Goal: Task Accomplishment & Management: Use online tool/utility

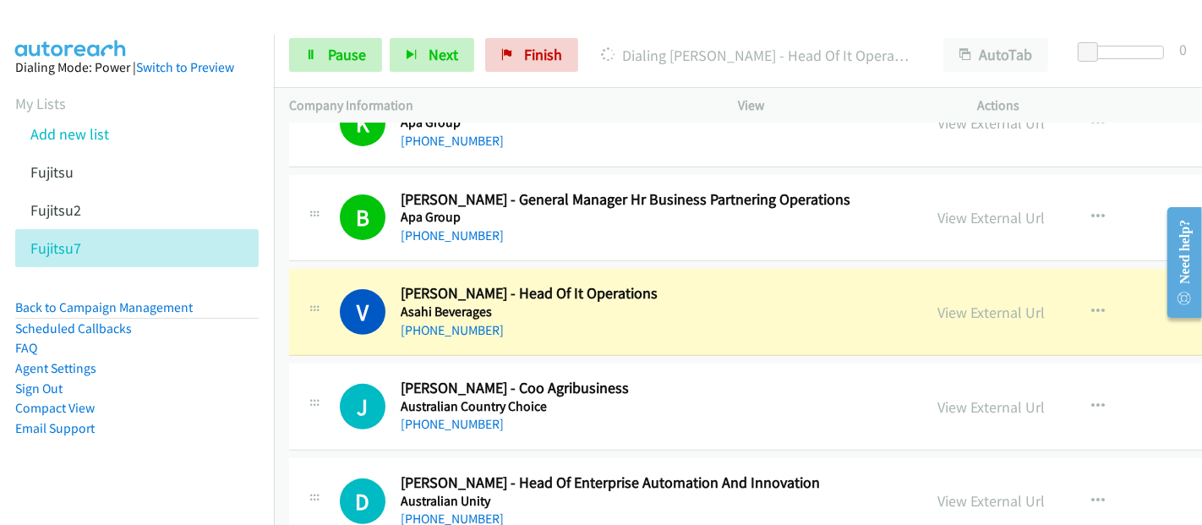
scroll to position [563, 0]
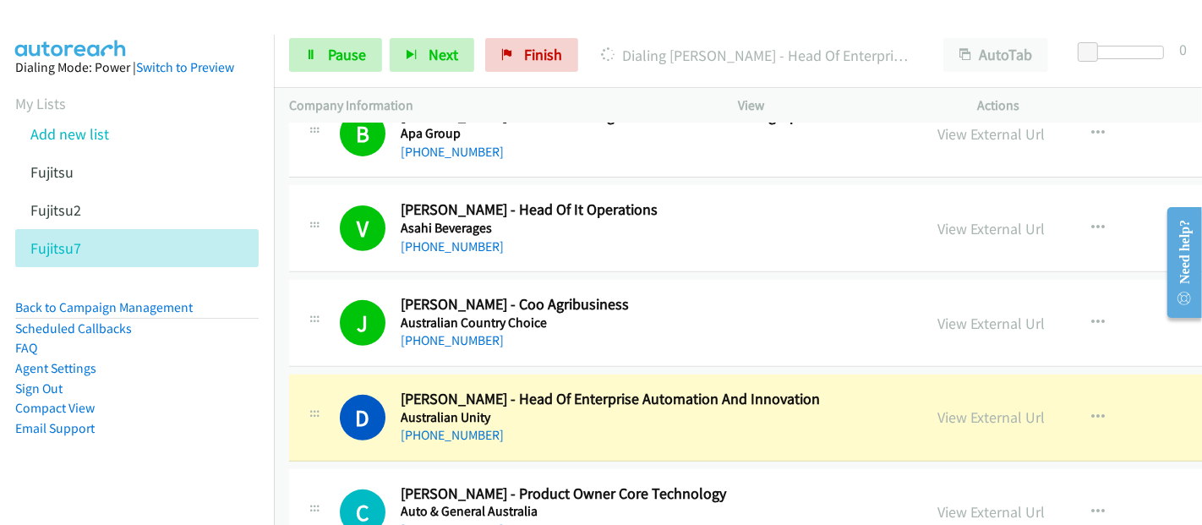
drag, startPoint x: 637, startPoint y: 430, endPoint x: 670, endPoint y: 429, distance: 32.1
click at [637, 430] on div "+61 406 980 562" at bounding box center [627, 435] width 453 height 20
click at [938, 416] on link "View External Url" at bounding box center [991, 417] width 107 height 19
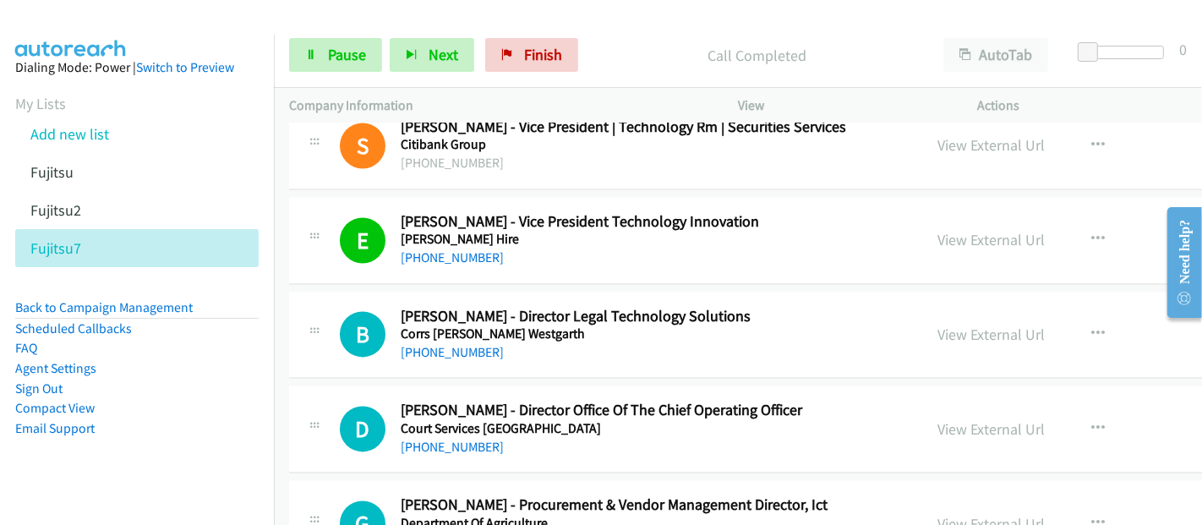
scroll to position [3006, 0]
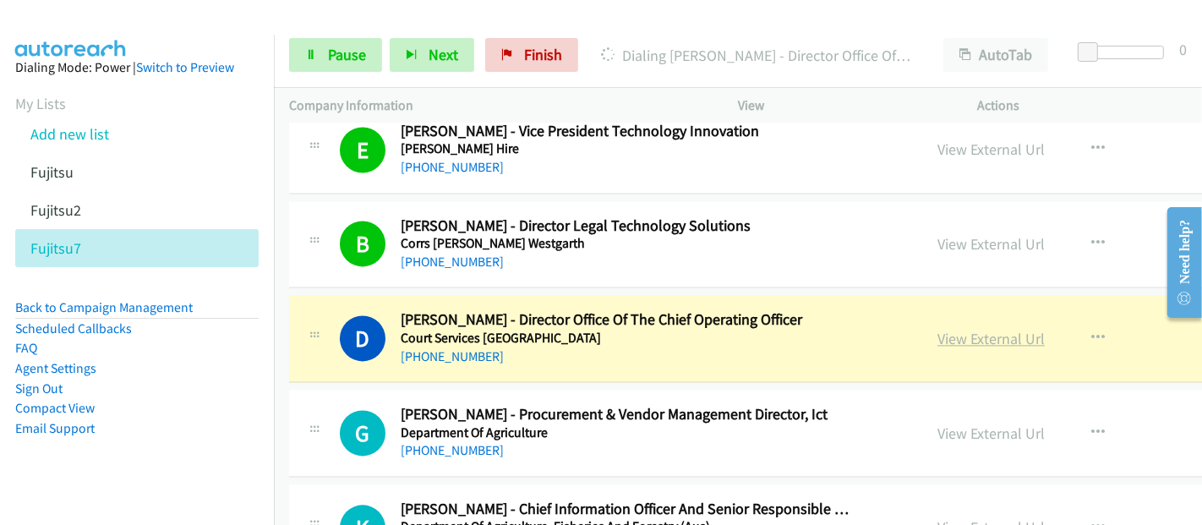
click at [938, 331] on link "View External Url" at bounding box center [991, 338] width 107 height 19
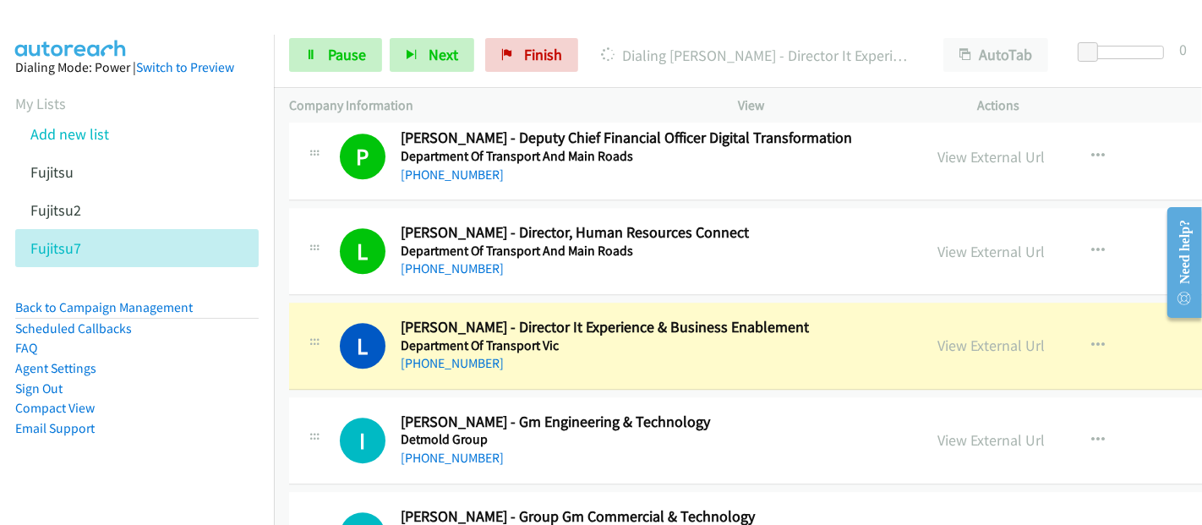
scroll to position [4227, 0]
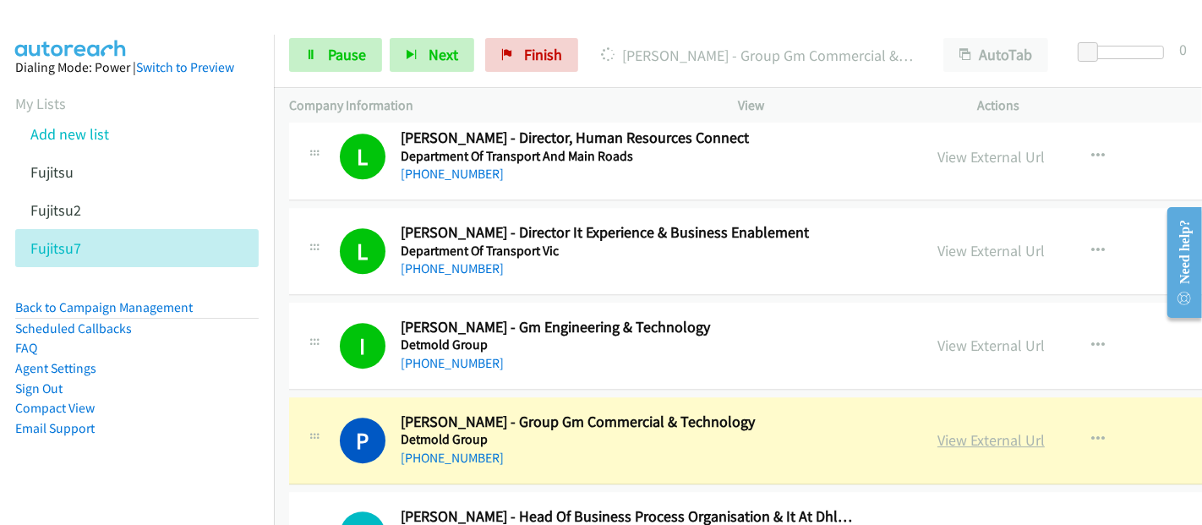
click at [938, 432] on link "View External Url" at bounding box center [991, 439] width 107 height 19
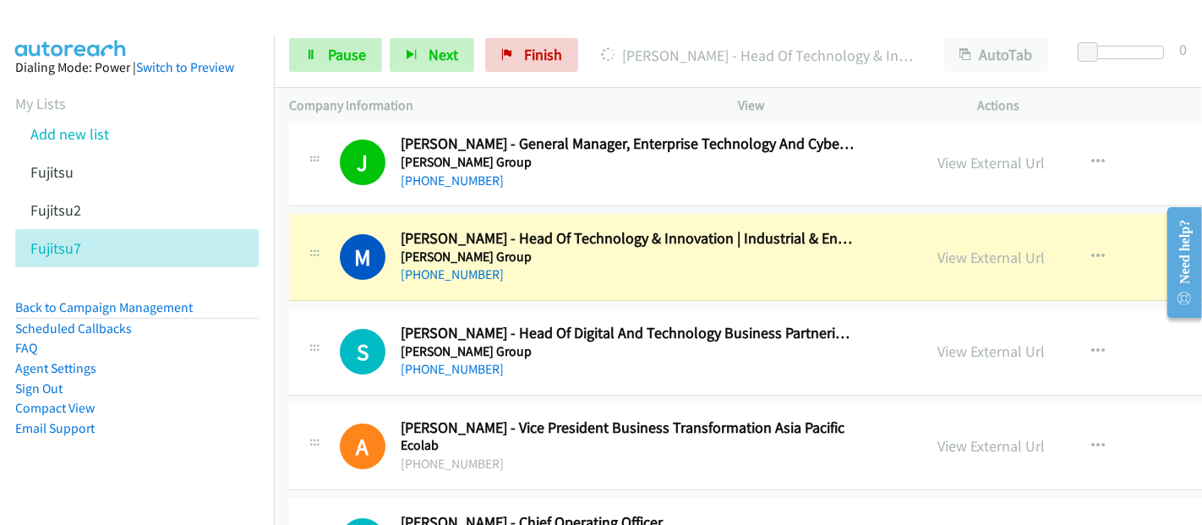
scroll to position [5260, 0]
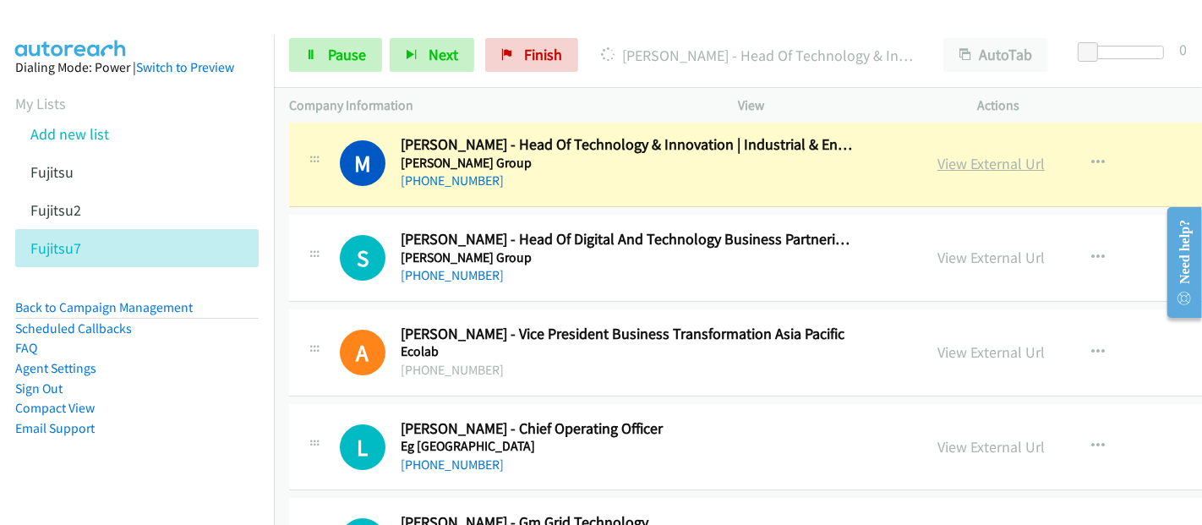
click at [938, 154] on link "View External Url" at bounding box center [991, 163] width 107 height 19
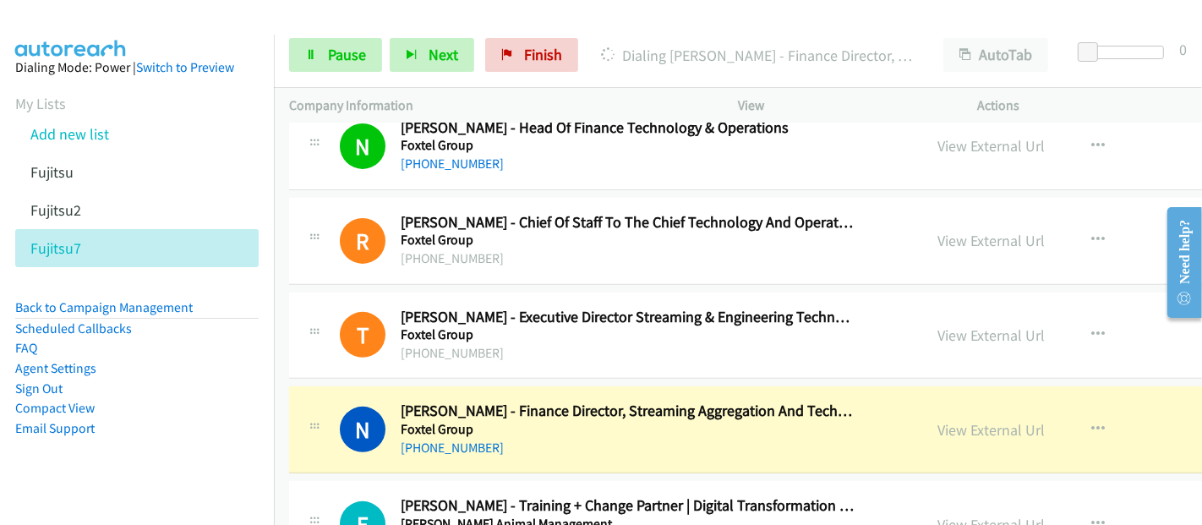
scroll to position [6106, 0]
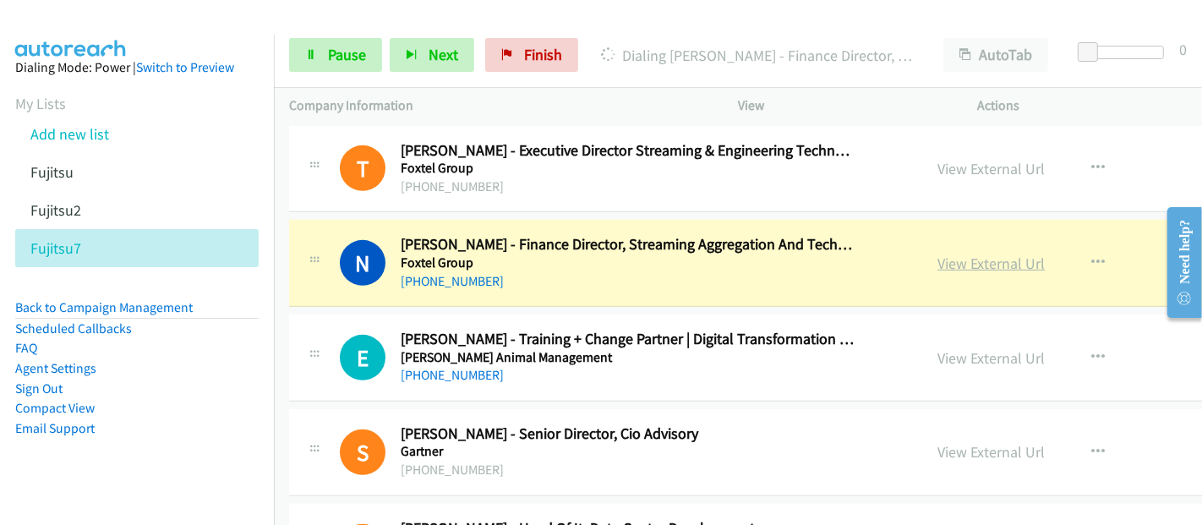
click at [938, 254] on link "View External Url" at bounding box center [991, 263] width 107 height 19
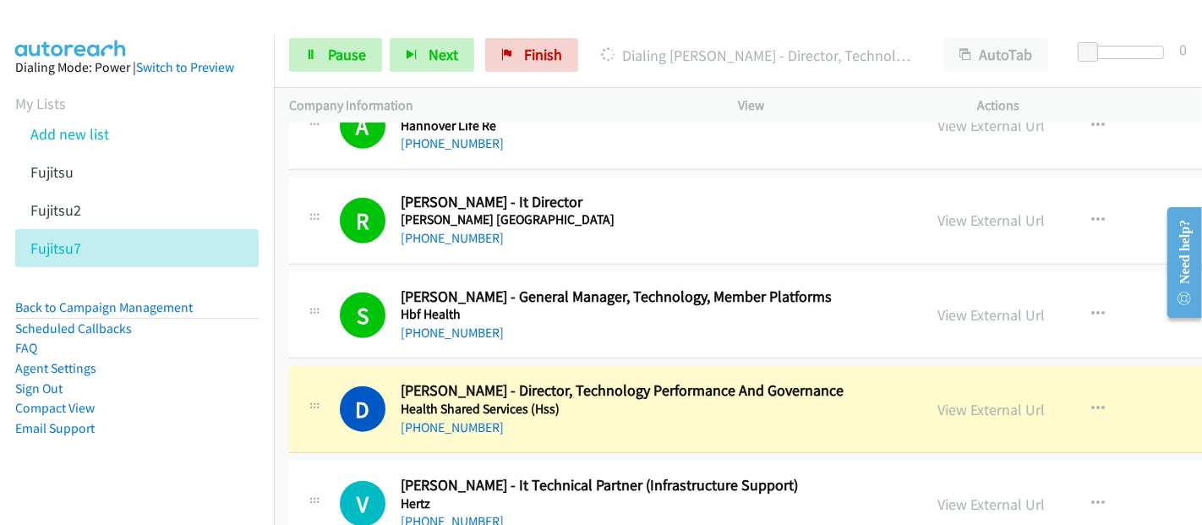
scroll to position [7045, 0]
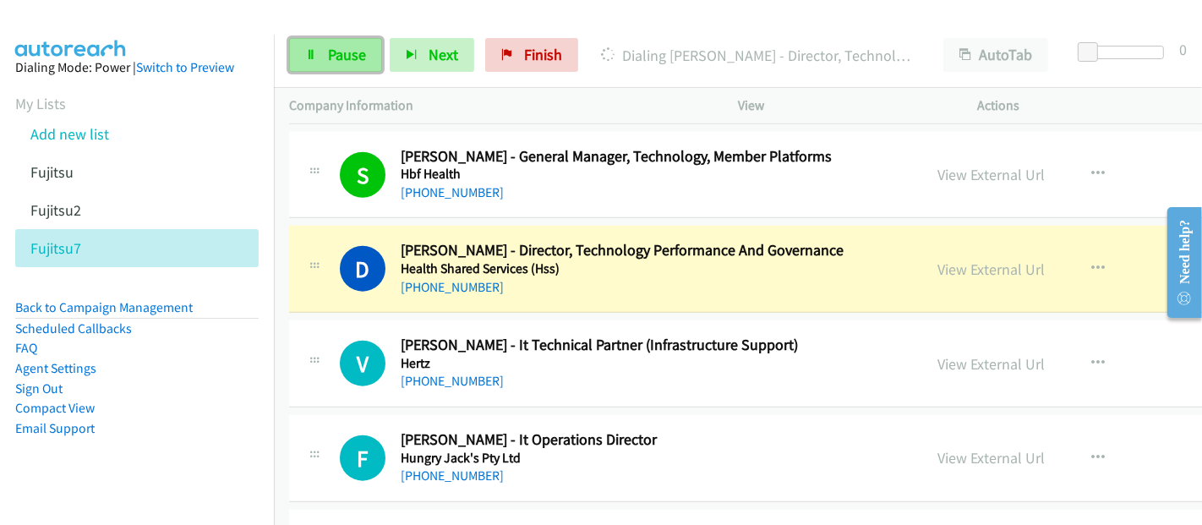
click at [355, 50] on span "Pause" at bounding box center [347, 54] width 38 height 19
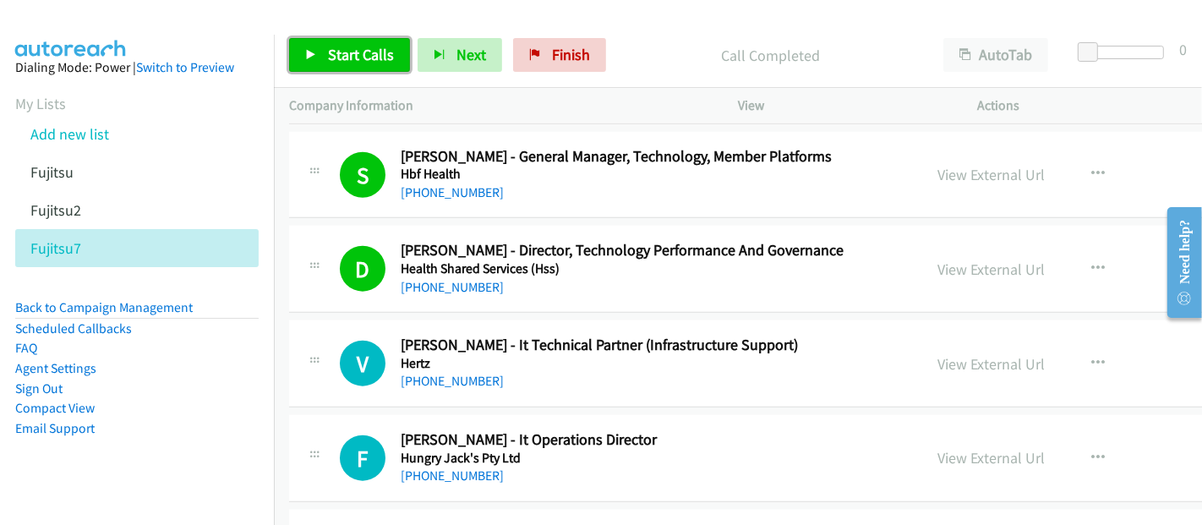
click at [346, 62] on span "Start Calls" at bounding box center [361, 54] width 66 height 19
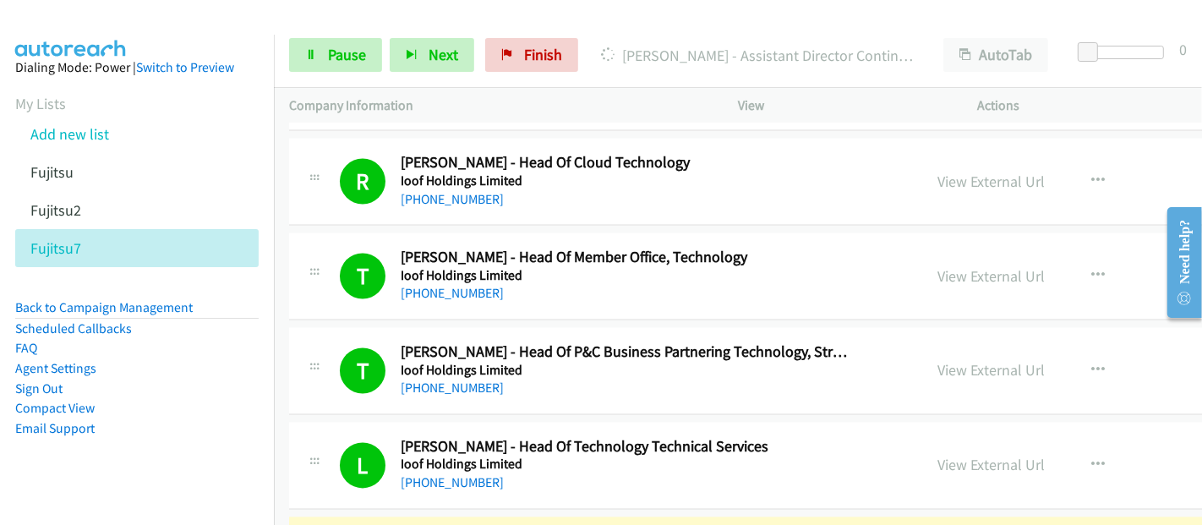
scroll to position [8266, 0]
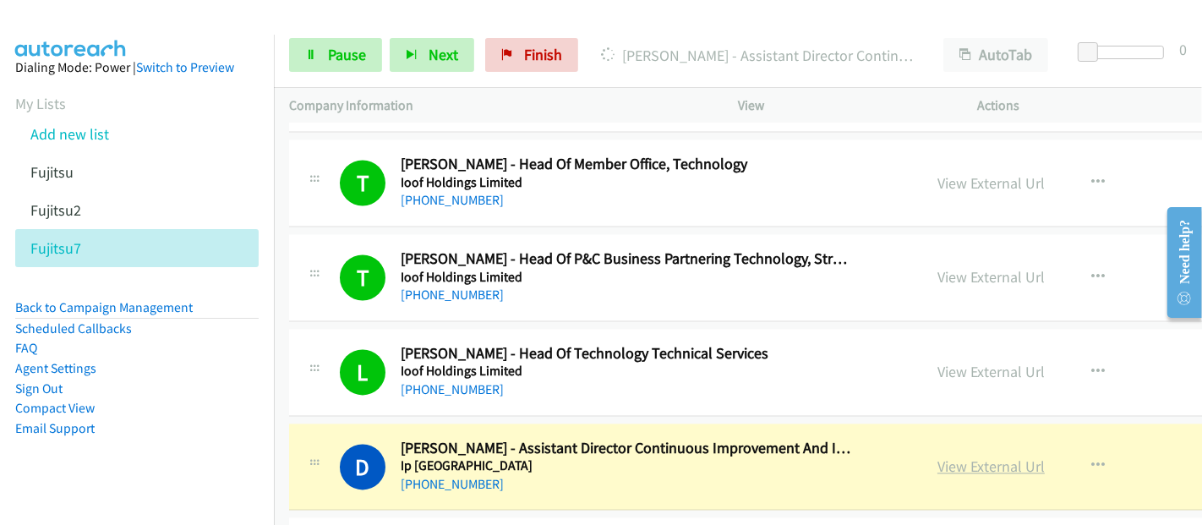
click at [938, 457] on link "View External Url" at bounding box center [991, 466] width 107 height 19
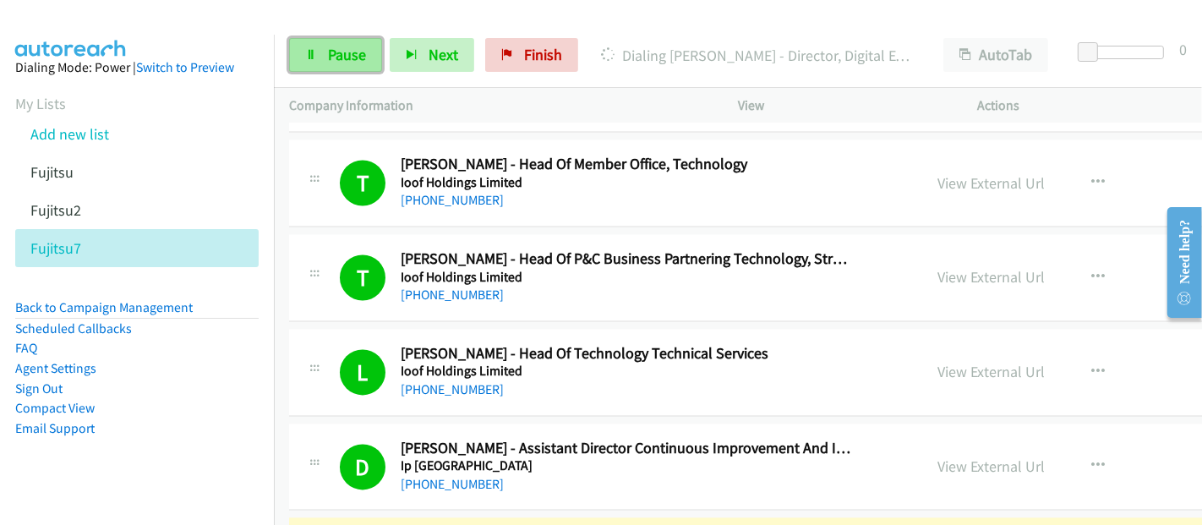
click at [339, 51] on span "Pause" at bounding box center [347, 54] width 38 height 19
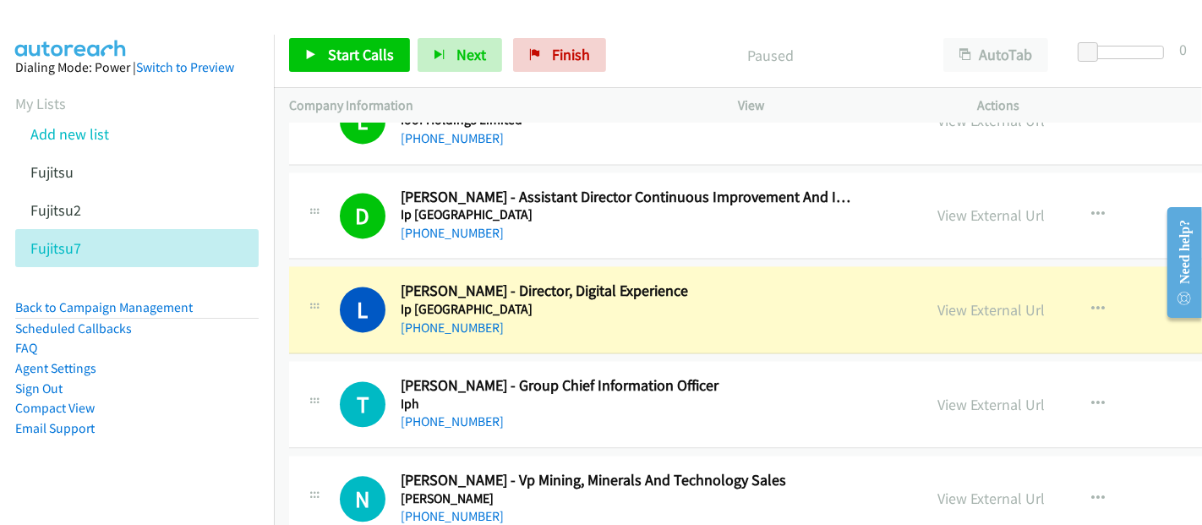
scroll to position [8548, 0]
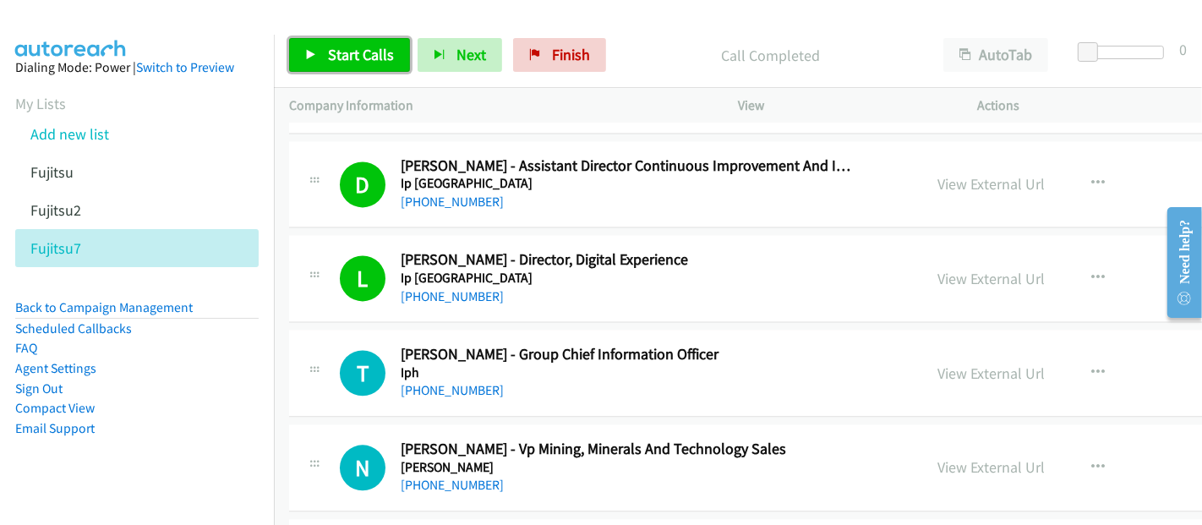
click at [351, 52] on span "Start Calls" at bounding box center [361, 54] width 66 height 19
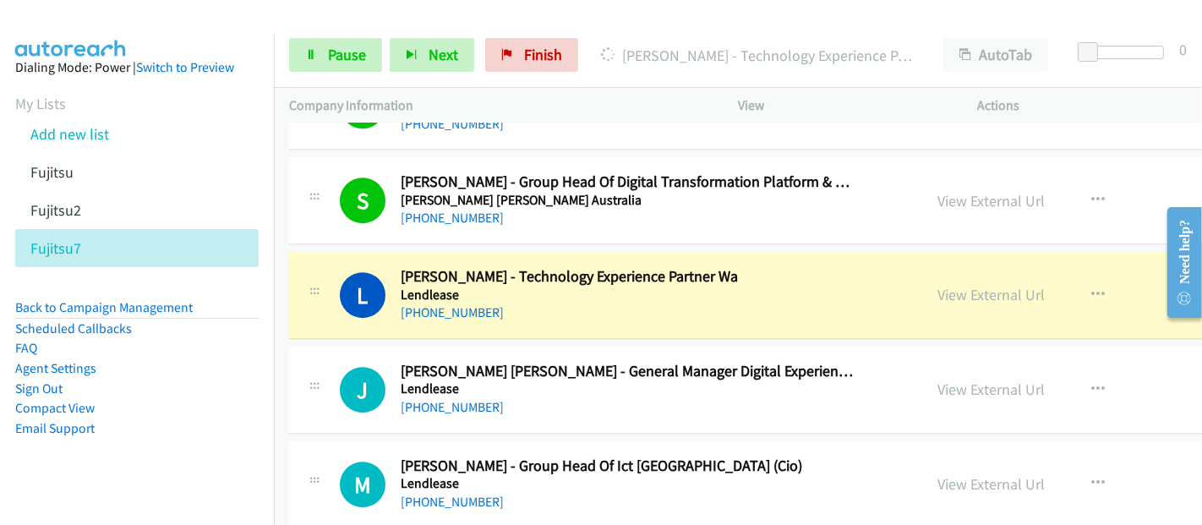
scroll to position [9769, 0]
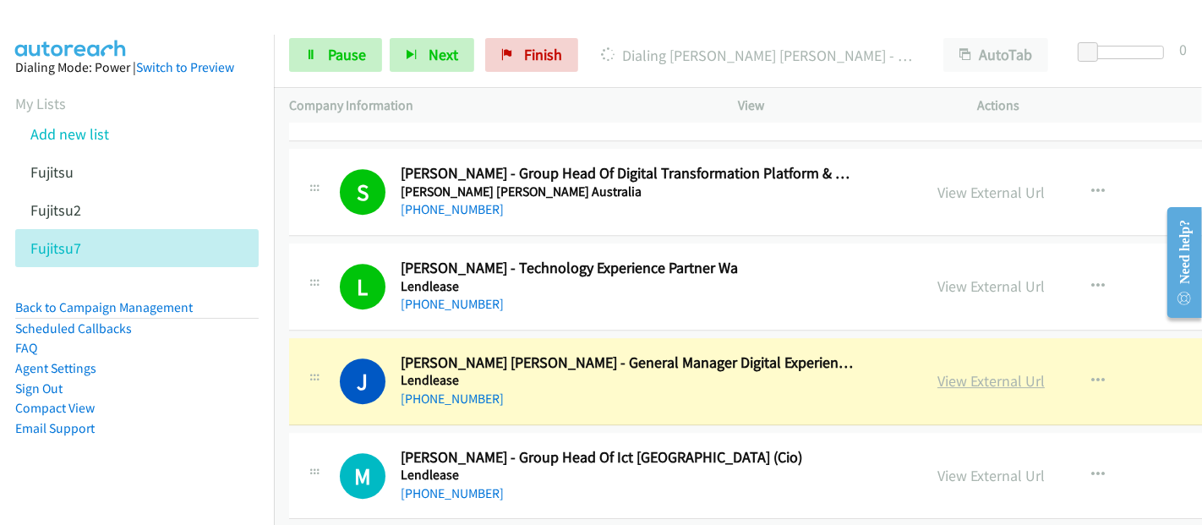
click at [938, 371] on link "View External Url" at bounding box center [991, 380] width 107 height 19
click at [328, 51] on span "Pause" at bounding box center [347, 54] width 38 height 19
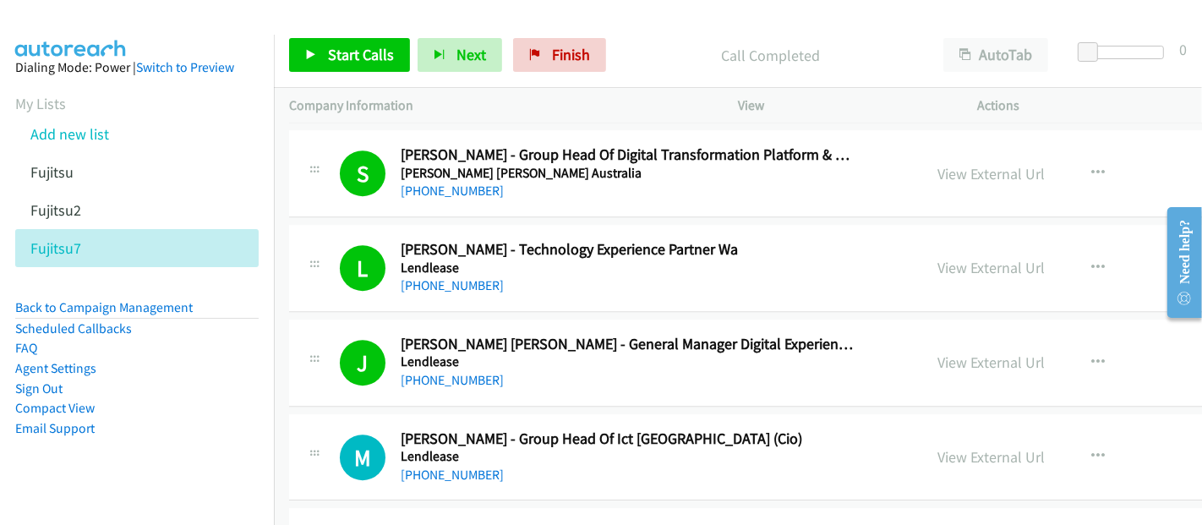
scroll to position [9863, 0]
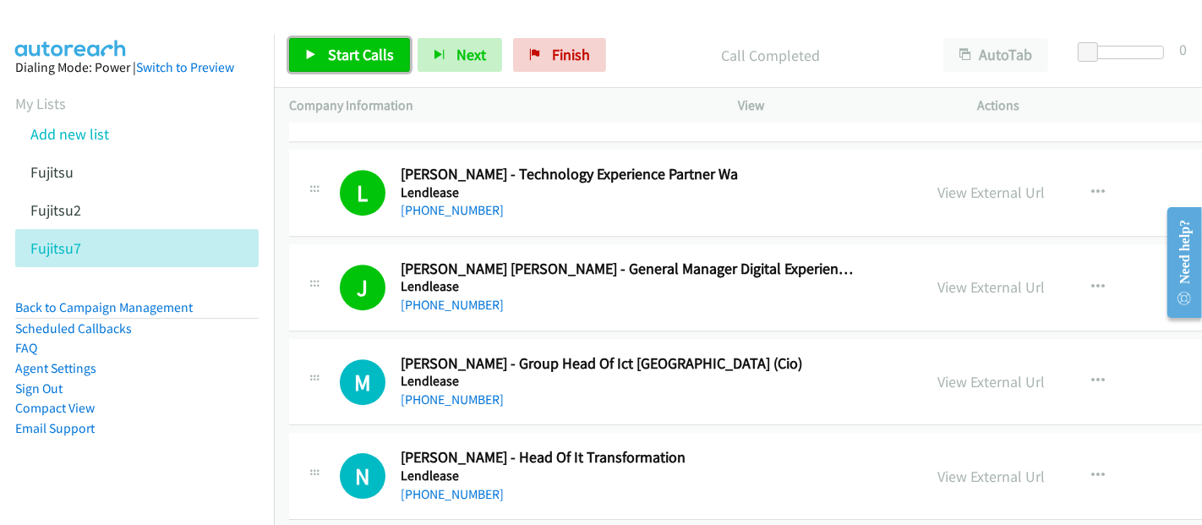
click at [338, 59] on span "Start Calls" at bounding box center [361, 54] width 66 height 19
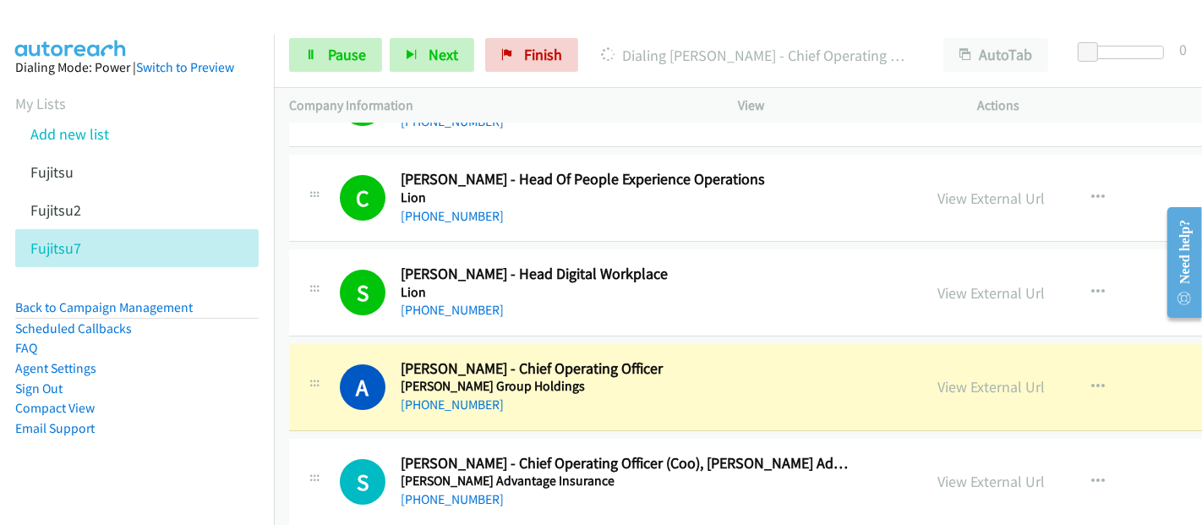
scroll to position [10802, 0]
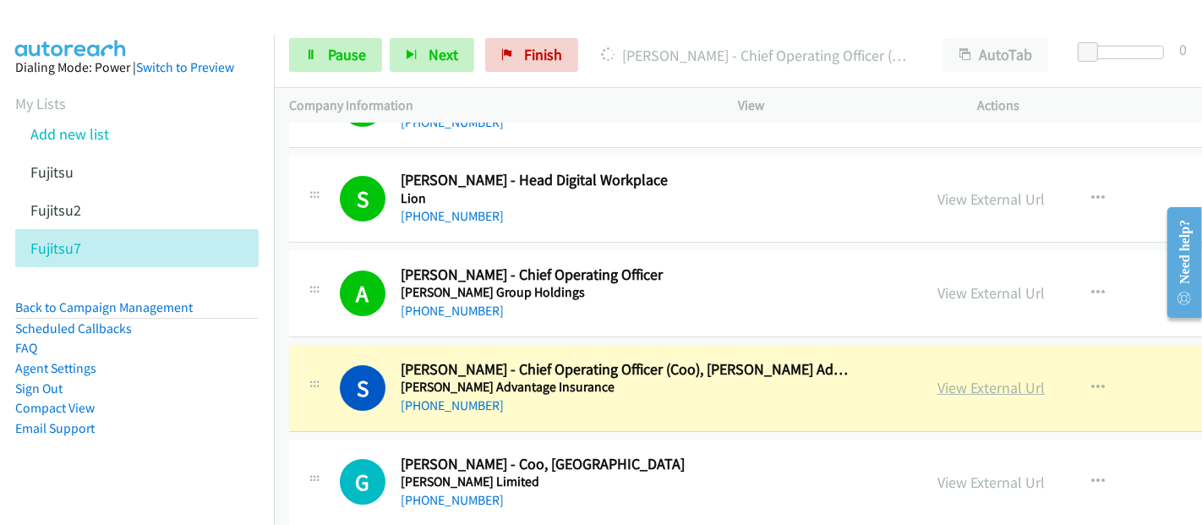
click at [938, 378] on link "View External Url" at bounding box center [991, 387] width 107 height 19
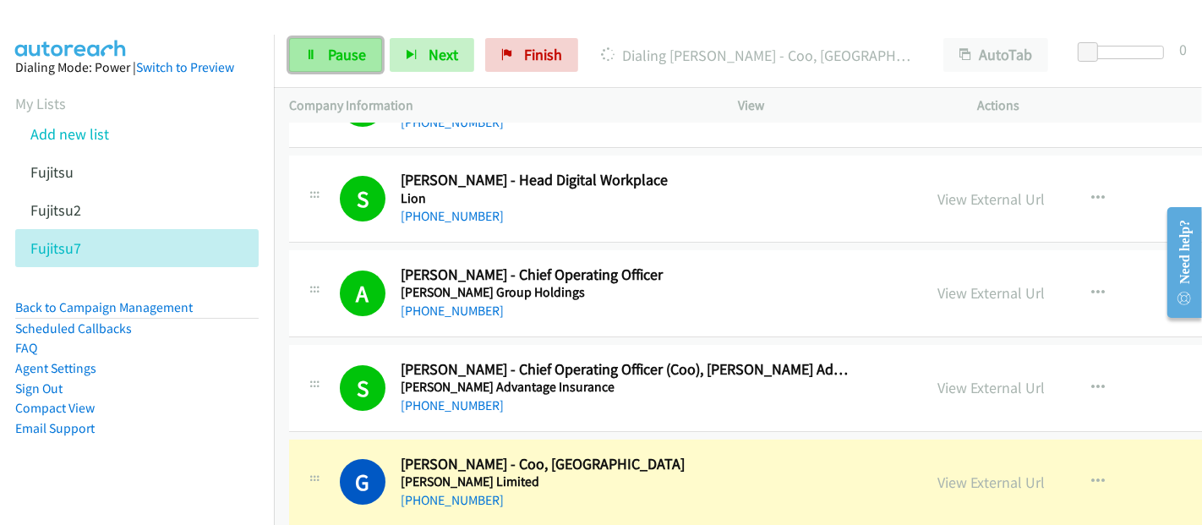
click at [338, 68] on link "Pause" at bounding box center [335, 55] width 93 height 34
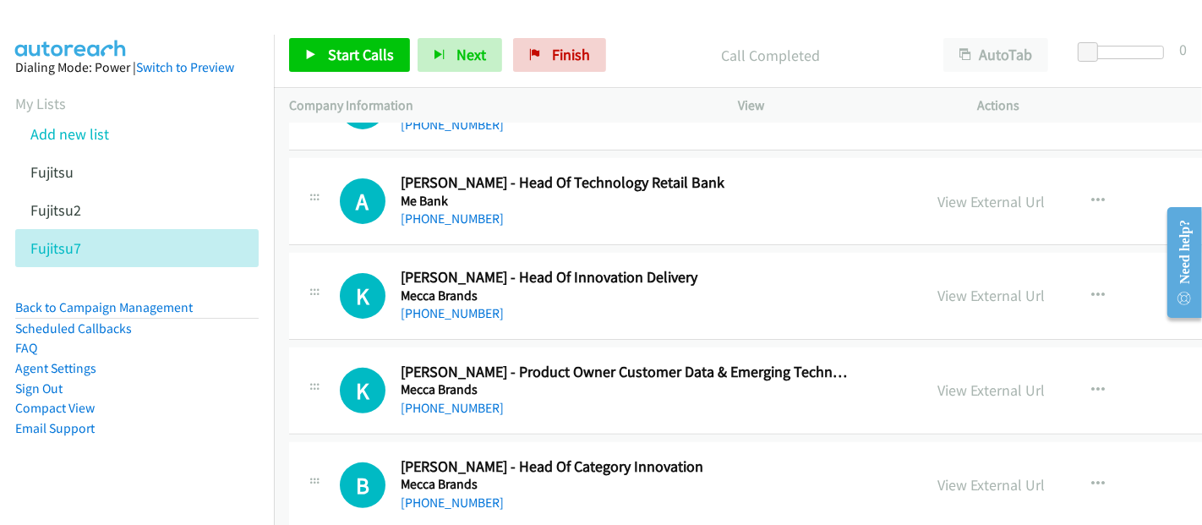
scroll to position [10991, 0]
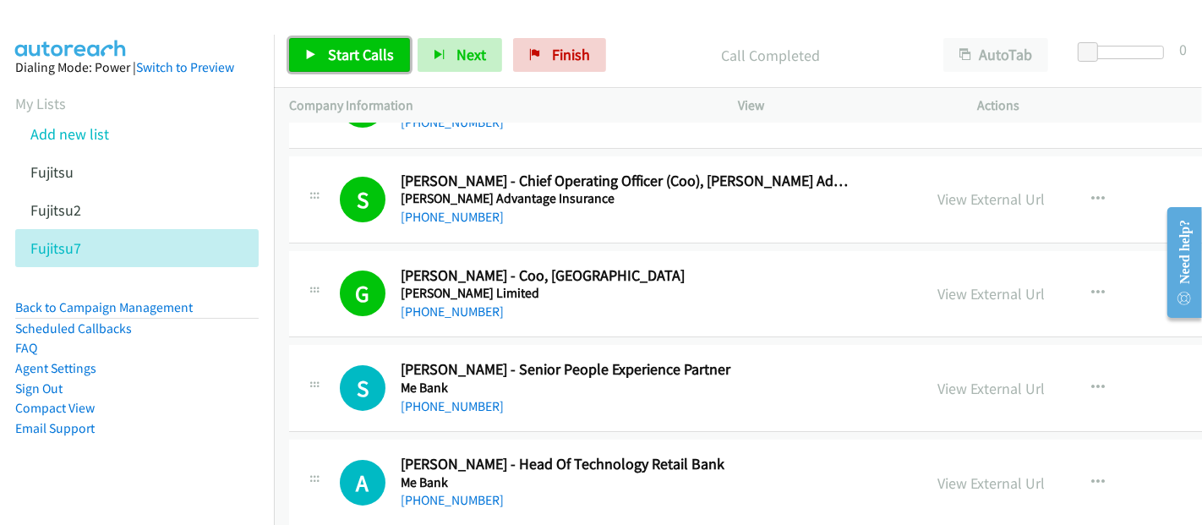
click at [379, 50] on span "Start Calls" at bounding box center [361, 54] width 66 height 19
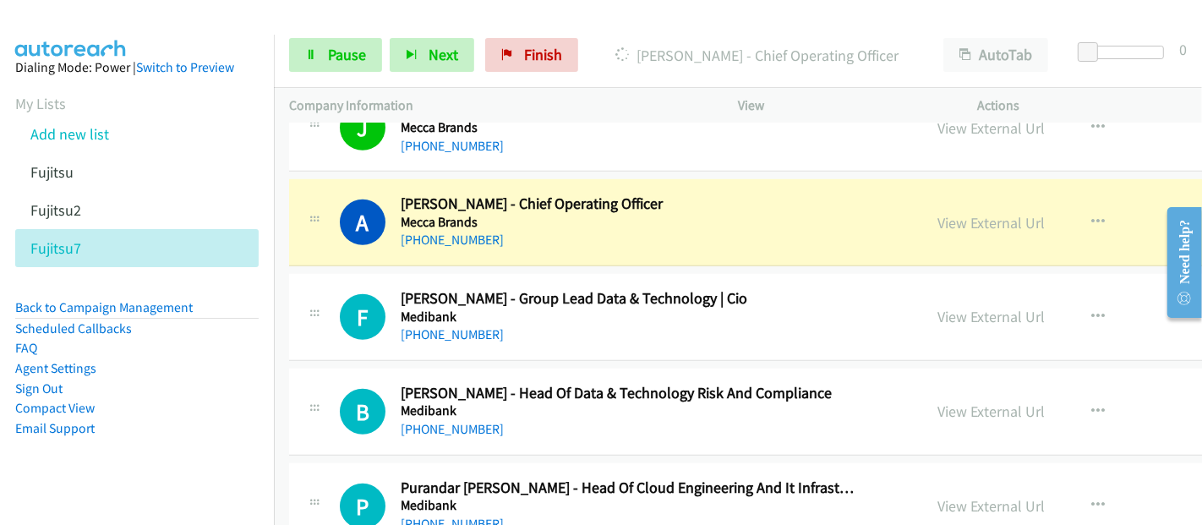
scroll to position [11742, 0]
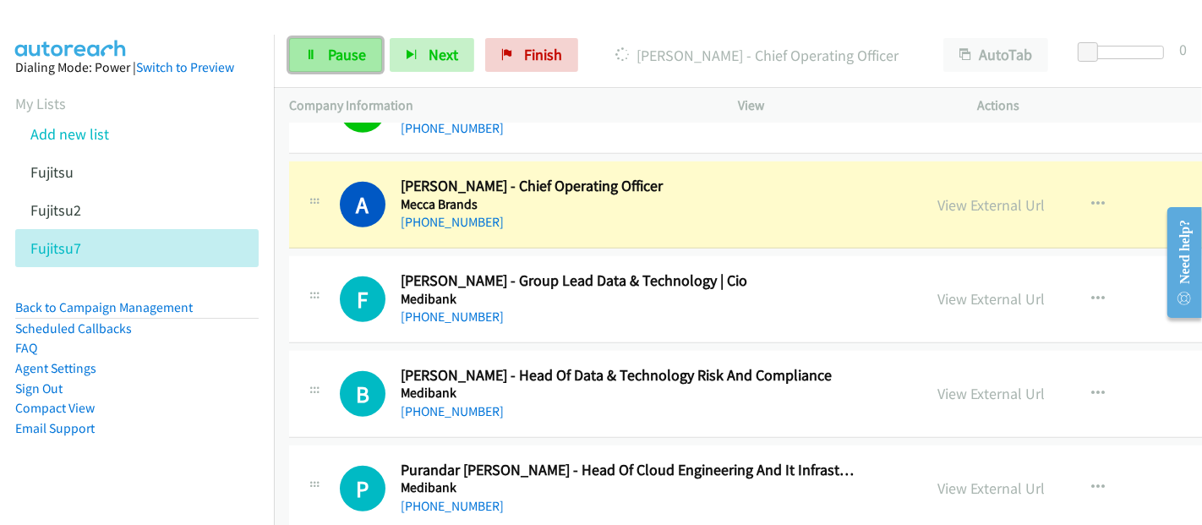
click at [357, 63] on span "Pause" at bounding box center [347, 54] width 38 height 19
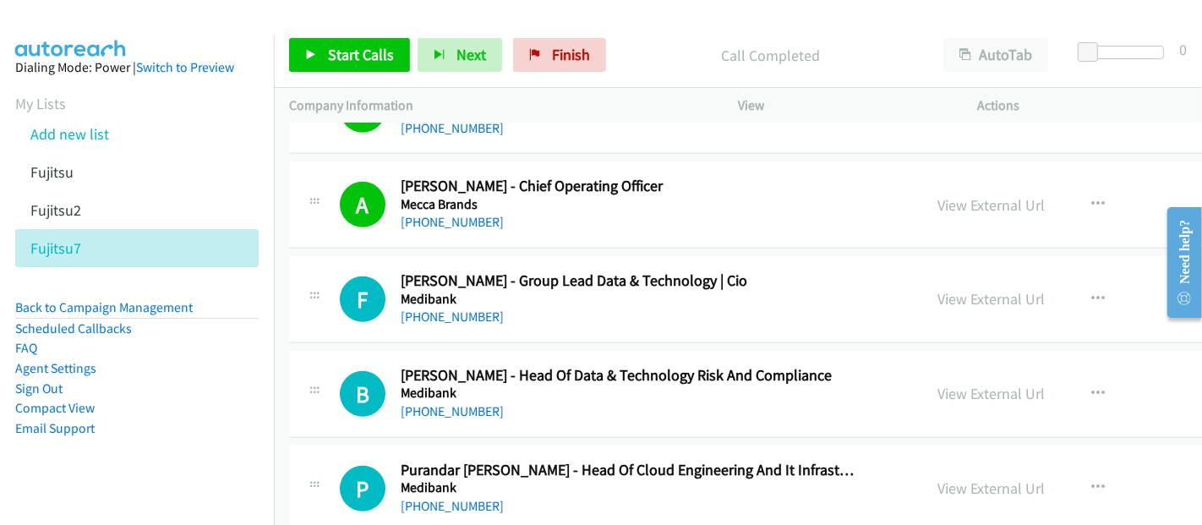
click at [178, 522] on nav "Dialing Mode: Power | Switch to Preview My Lists Add new list Fujitsu Fujitsu2 …" at bounding box center [137, 297] width 275 height 525
drag, startPoint x: 7, startPoint y: 539, endPoint x: 0, endPoint y: 561, distance: 23.0
click at [0, 80] on html "Start Calls Pause Next Finish Call Completed AutoTab AutoTab 0 Company Informat…" at bounding box center [601, 40] width 1202 height 80
click at [725, 212] on div "+61 428 036 452" at bounding box center [627, 222] width 453 height 20
click at [348, 56] on span "Start Calls" at bounding box center [361, 54] width 66 height 19
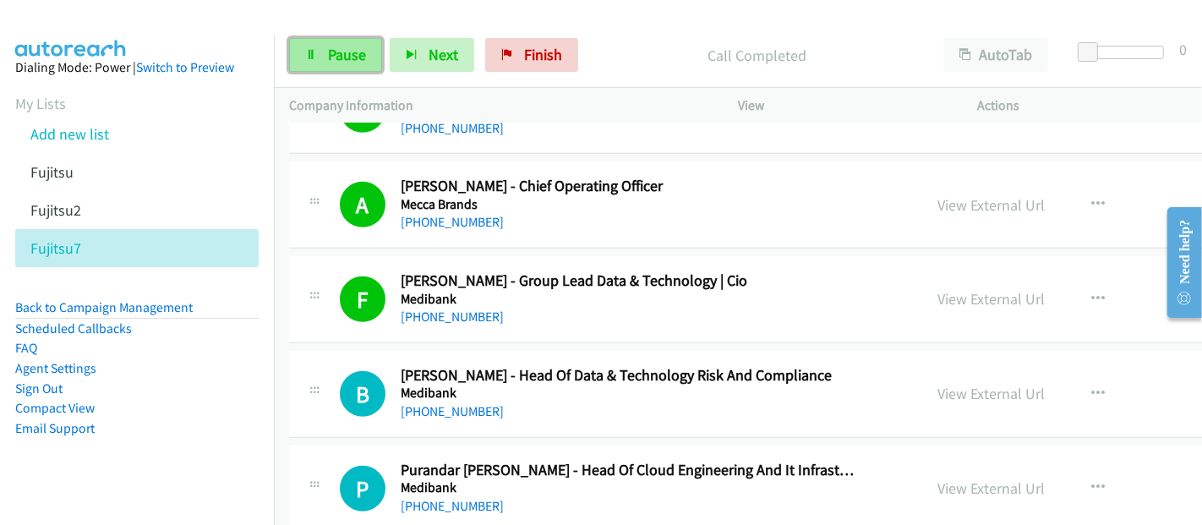
click at [342, 60] on span "Pause" at bounding box center [347, 54] width 38 height 19
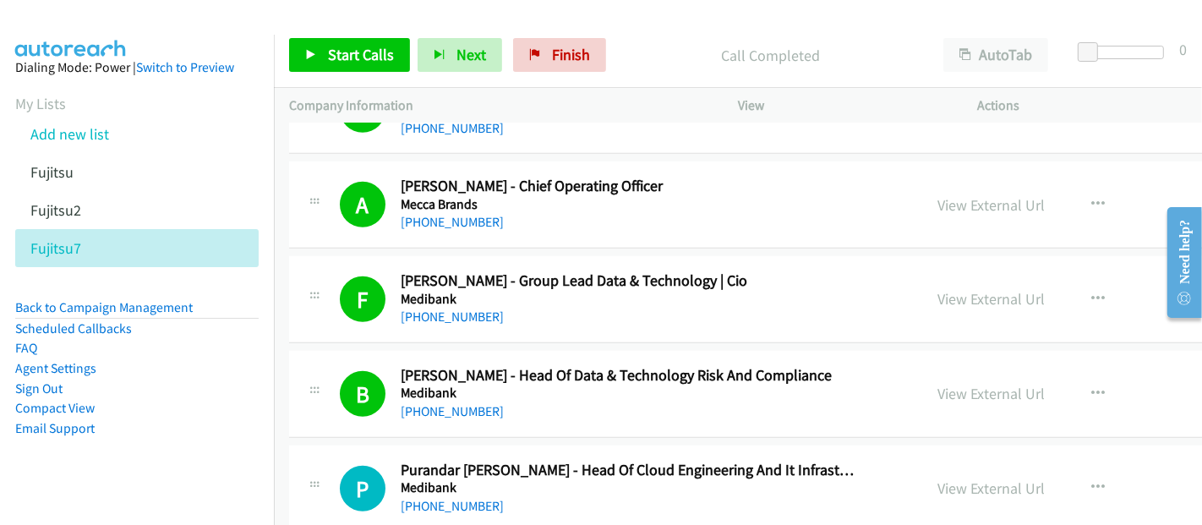
click at [187, 429] on li "Email Support" at bounding box center [136, 429] width 243 height 20
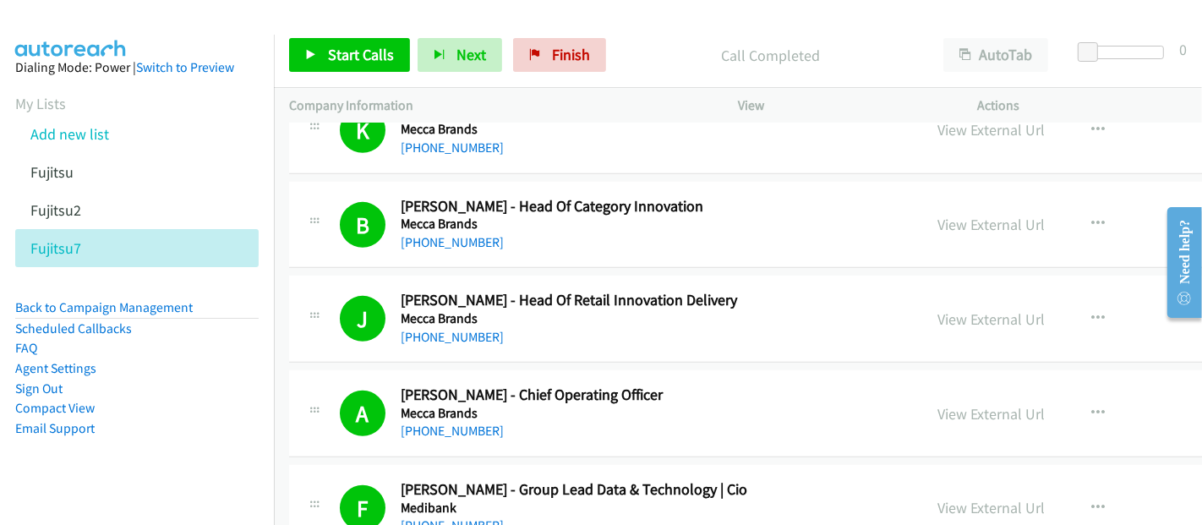
scroll to position [11460, 0]
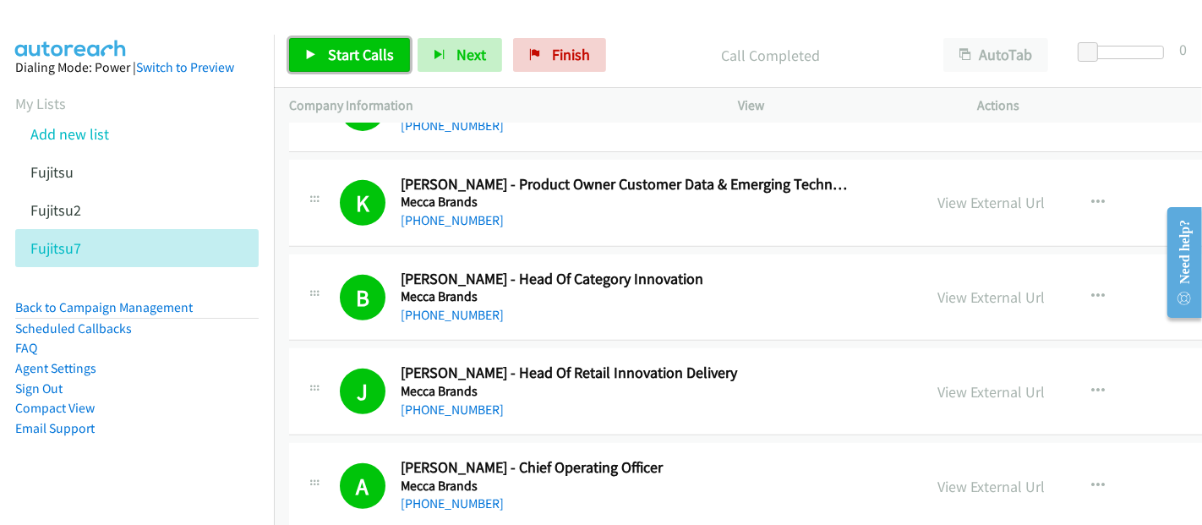
click at [321, 61] on link "Start Calls" at bounding box center [349, 55] width 121 height 34
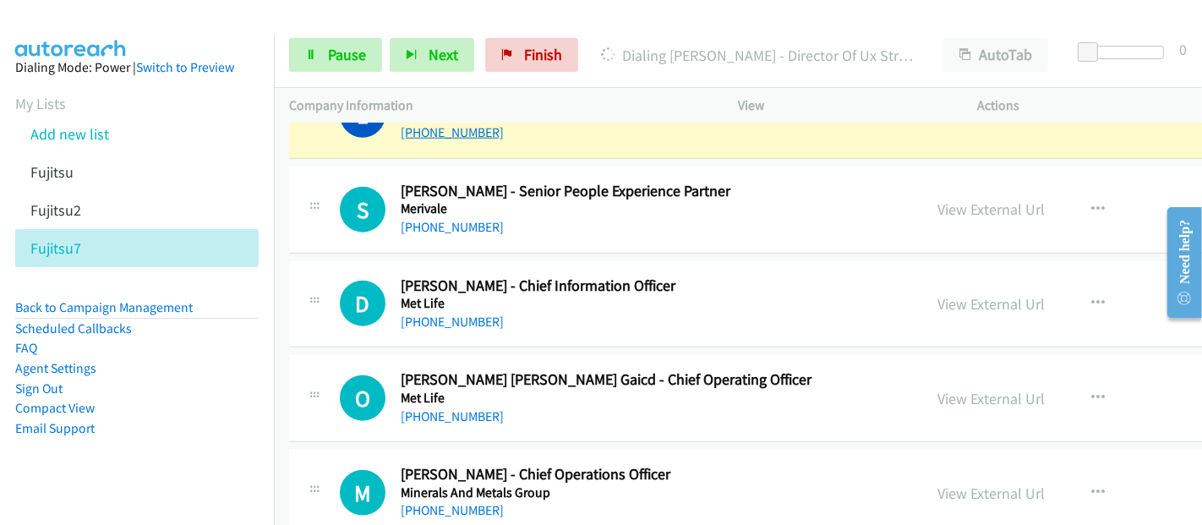
scroll to position [12306, 0]
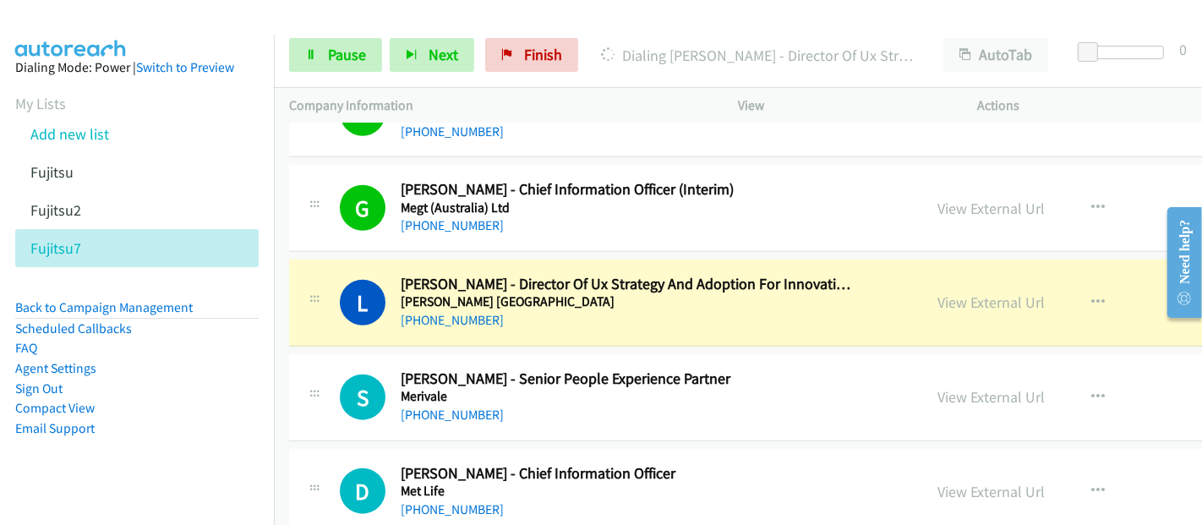
click at [714, 297] on div "L Callback Scheduled Laura Hovorka - Director Of Ux Strategy And Adoption For I…" at bounding box center [892, 303] width 1206 height 87
click at [938, 293] on link "View External Url" at bounding box center [991, 302] width 107 height 19
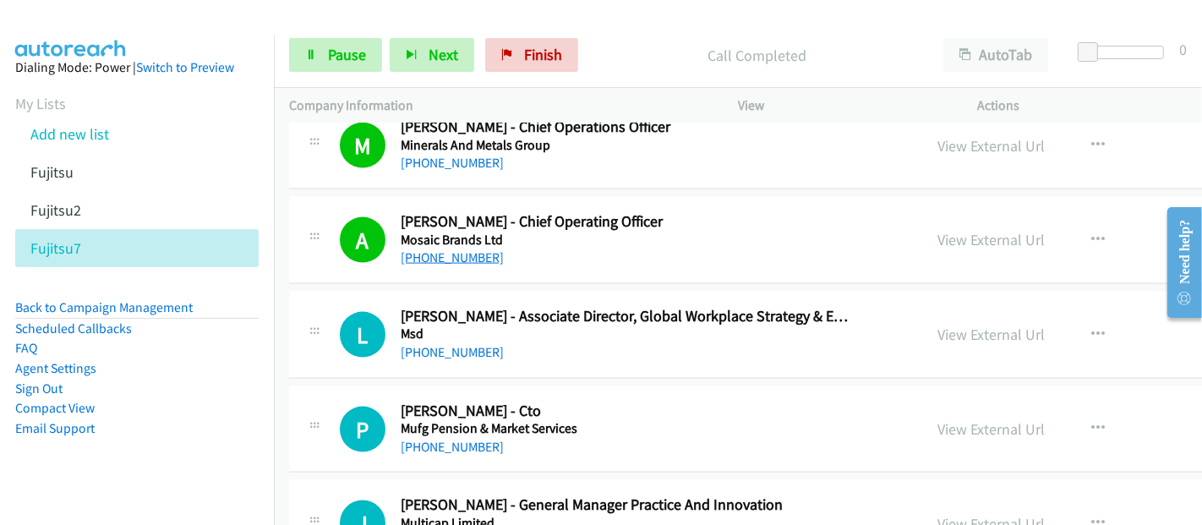
scroll to position [12870, 0]
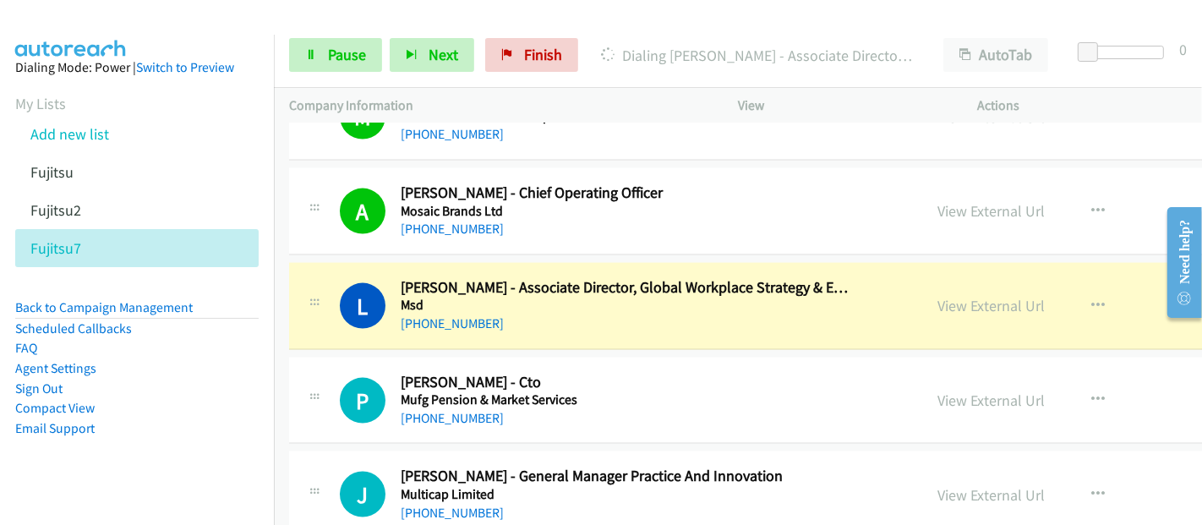
click at [527, 297] on h5 "Msd" at bounding box center [627, 305] width 453 height 17
click at [938, 296] on link "View External Url" at bounding box center [991, 305] width 107 height 19
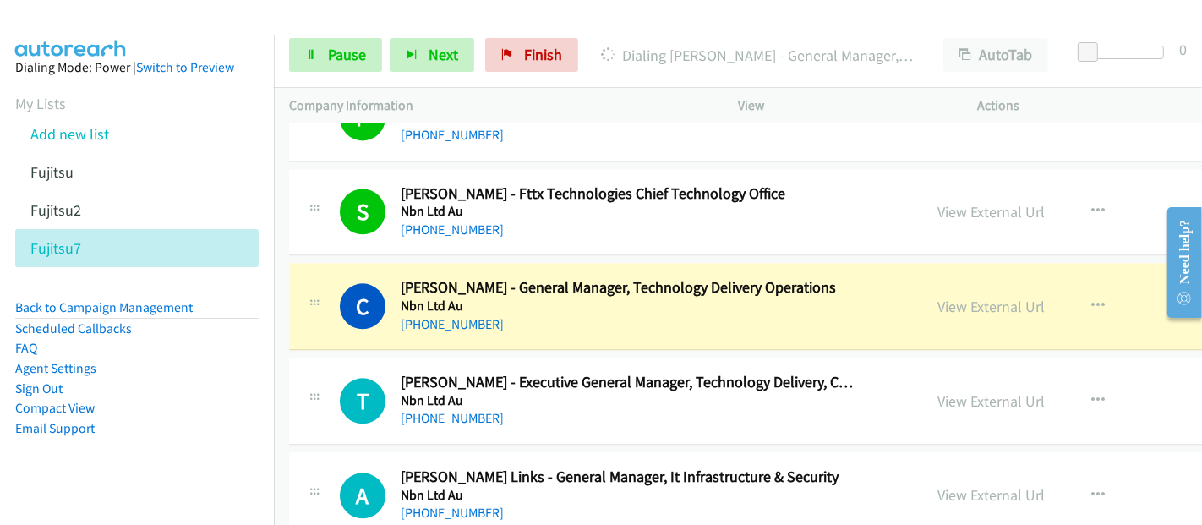
scroll to position [14184, 0]
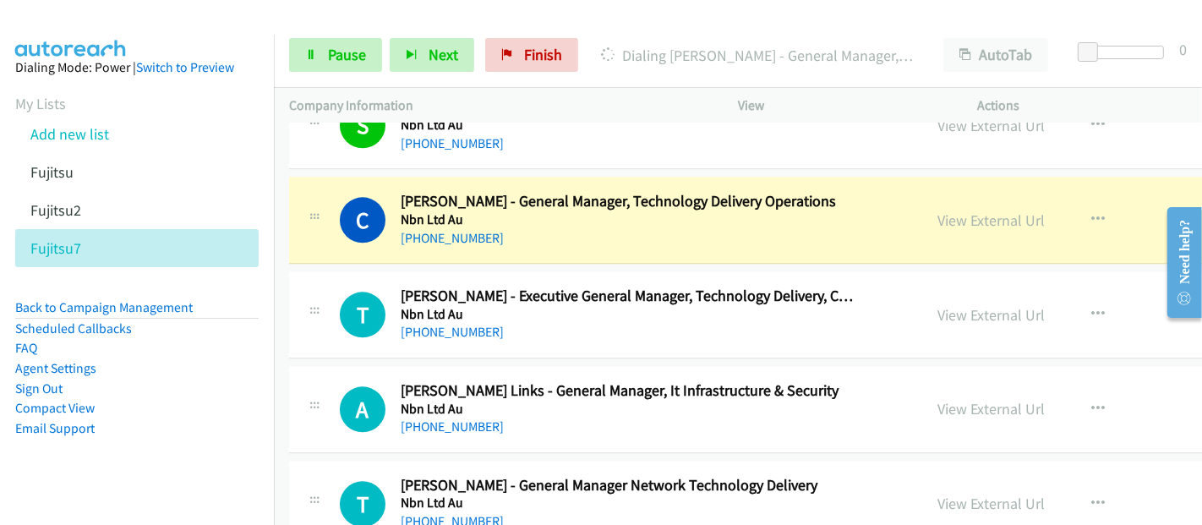
click at [516, 228] on div "+61 447 382 896" at bounding box center [627, 238] width 453 height 20
click at [938, 211] on link "View External Url" at bounding box center [991, 220] width 107 height 19
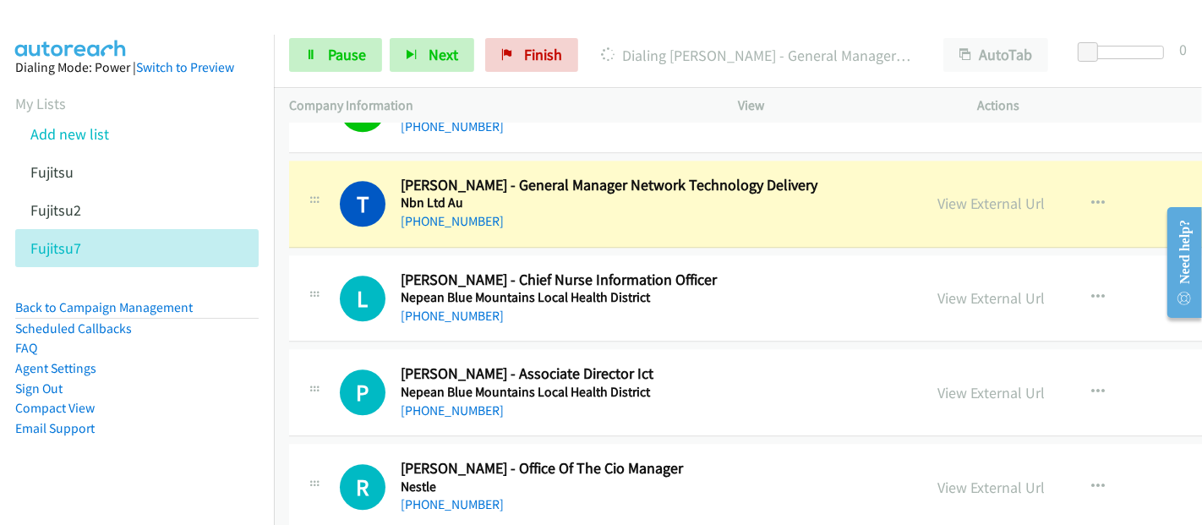
scroll to position [14467, 0]
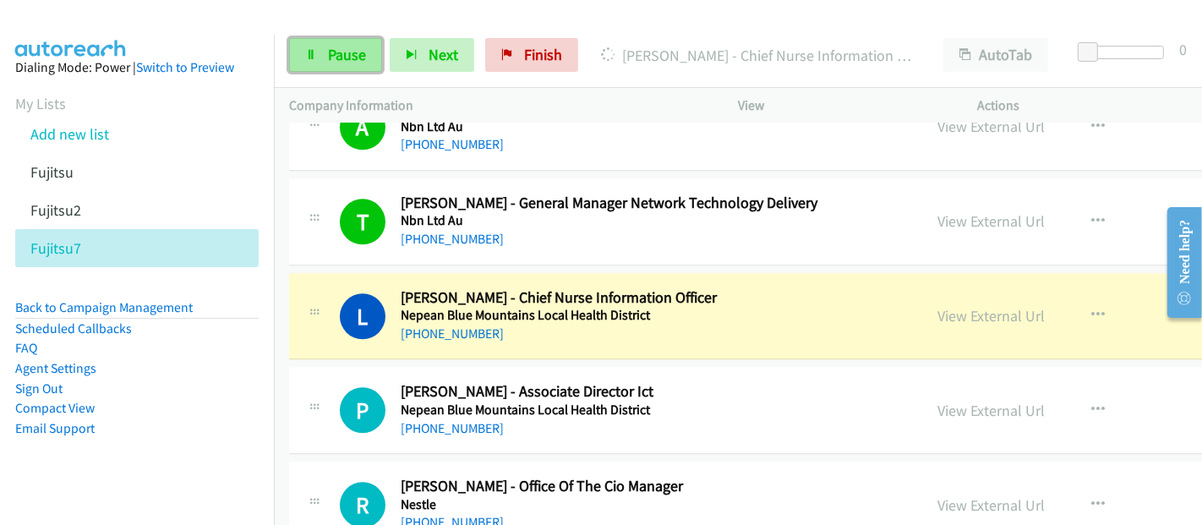
click at [331, 66] on link "Pause" at bounding box center [335, 55] width 93 height 34
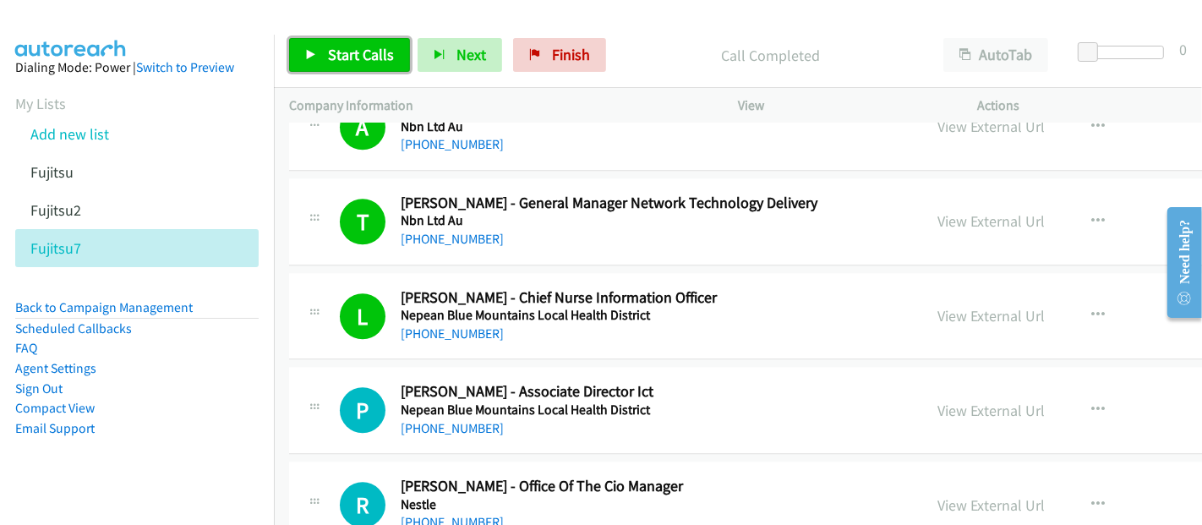
click at [324, 54] on link "Start Calls" at bounding box center [349, 55] width 121 height 34
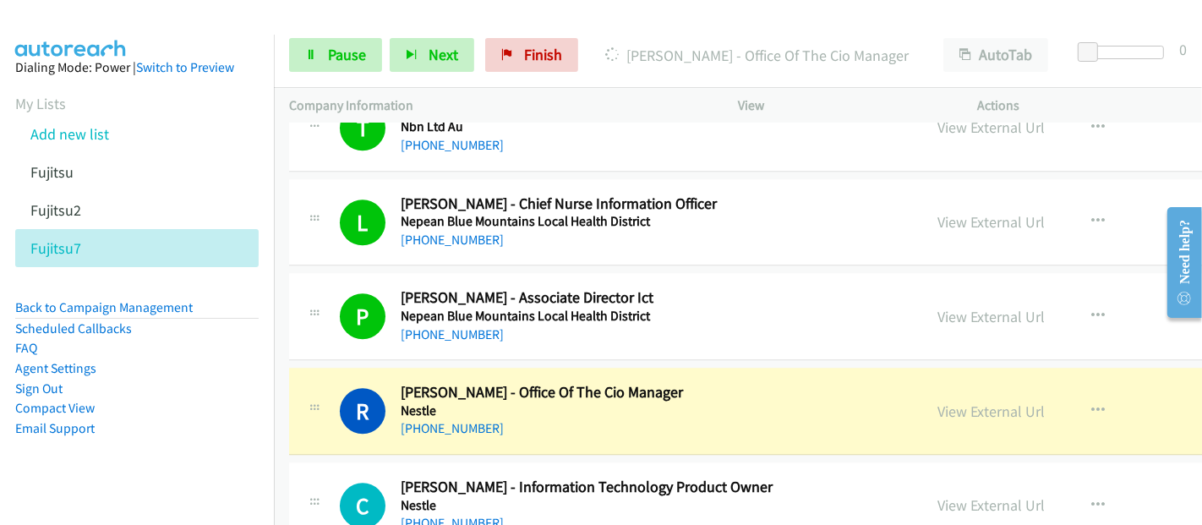
scroll to position [14748, 0]
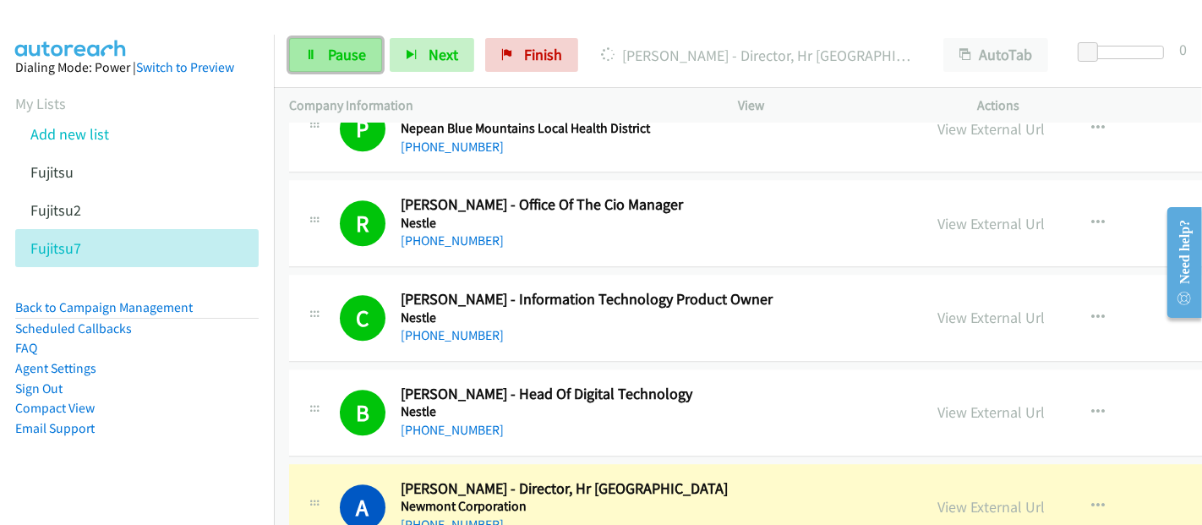
click at [335, 62] on span "Pause" at bounding box center [347, 54] width 38 height 19
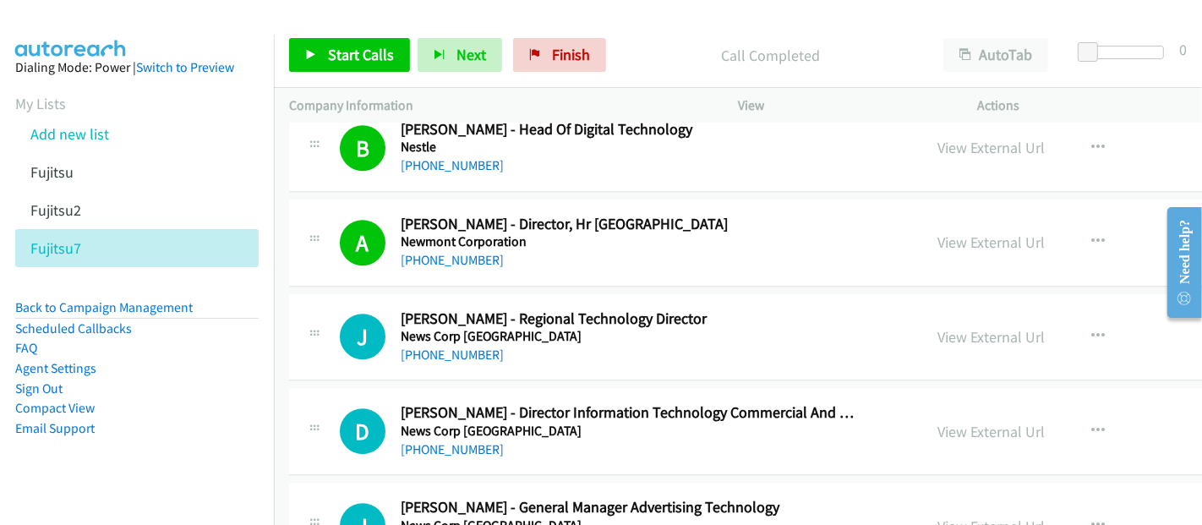
scroll to position [15030, 0]
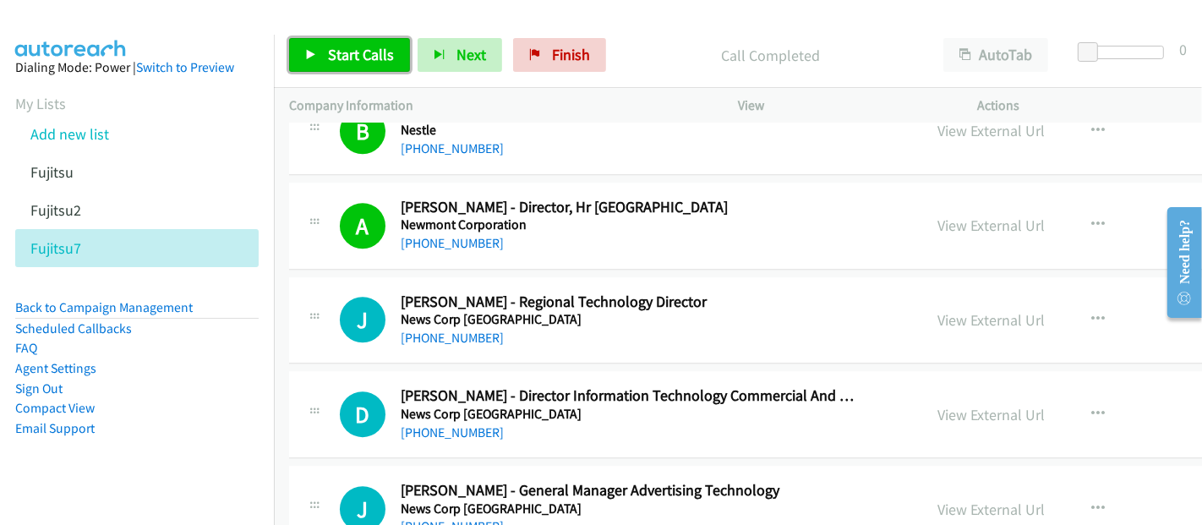
click at [341, 44] on link "Start Calls" at bounding box center [349, 55] width 121 height 34
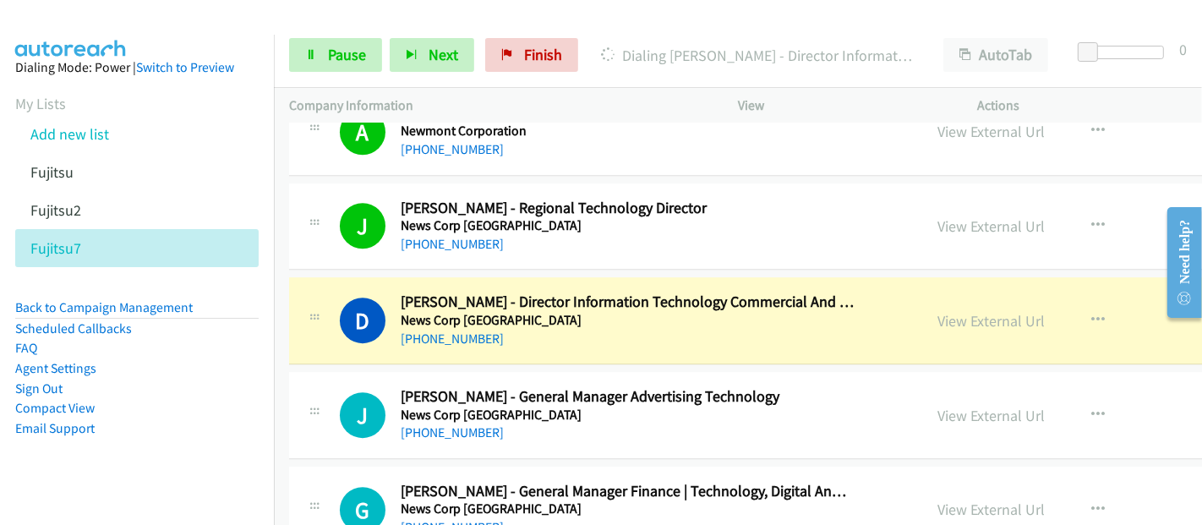
scroll to position [15218, 0]
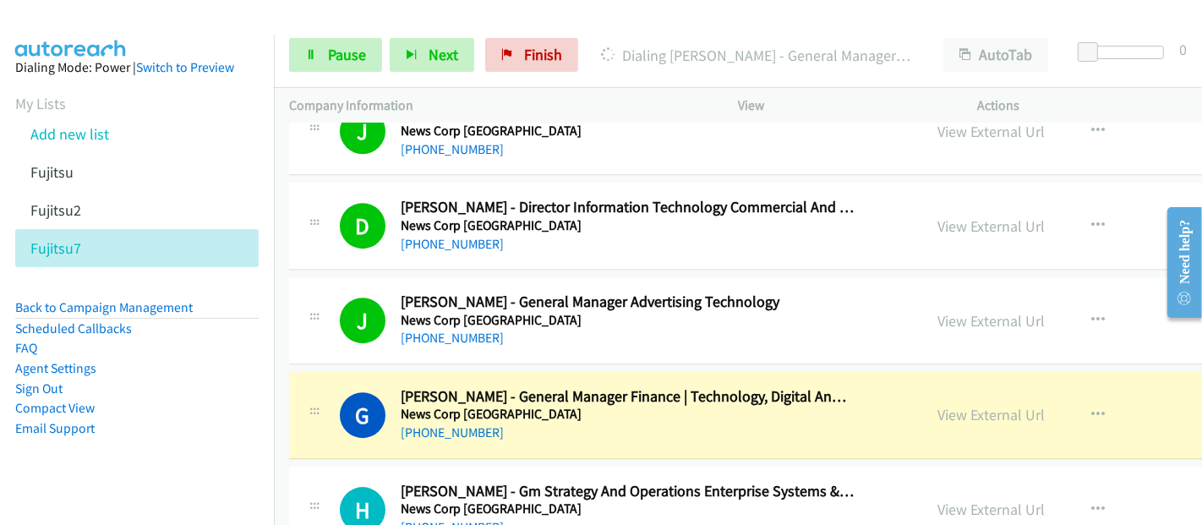
click at [547, 406] on h5 "News Corp Australia" at bounding box center [627, 414] width 453 height 17
click at [938, 405] on link "View External Url" at bounding box center [991, 414] width 107 height 19
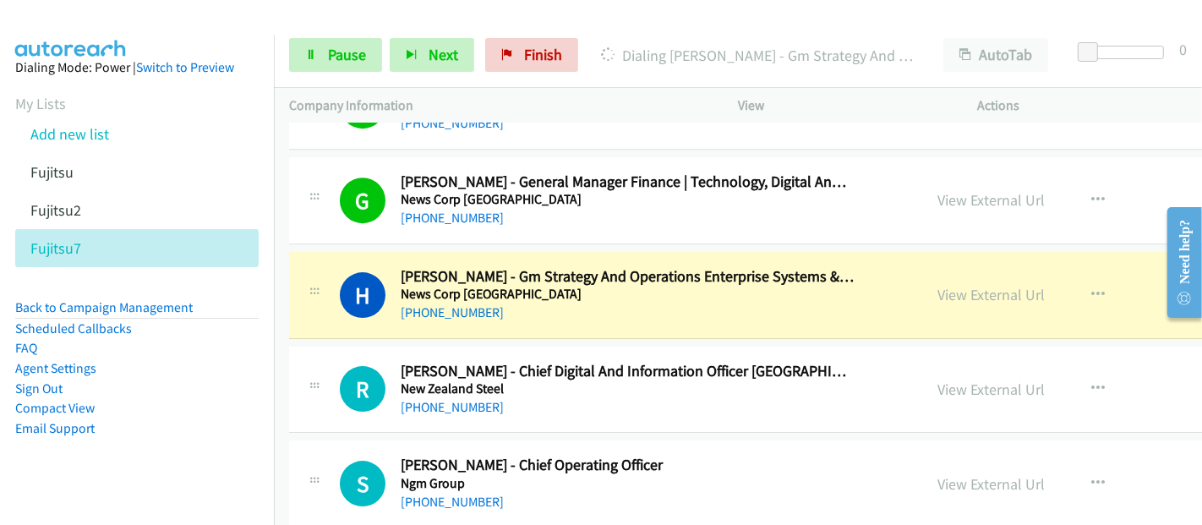
scroll to position [15500, 0]
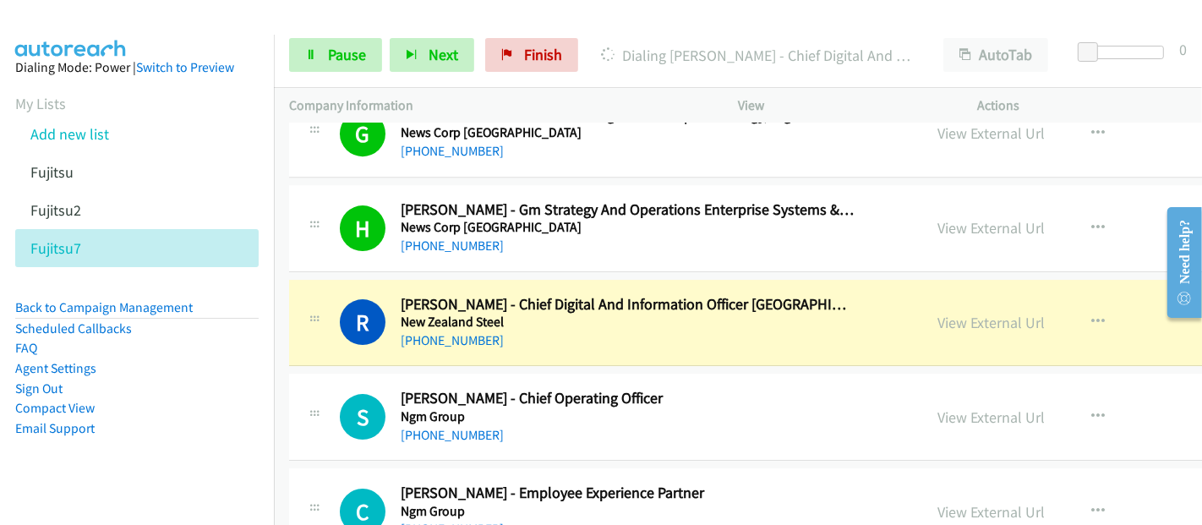
click at [481, 28] on div "Start Calls Pause Next Finish Dialing Rebecca Biggs - Chief Digital And Informa…" at bounding box center [738, 55] width 928 height 65
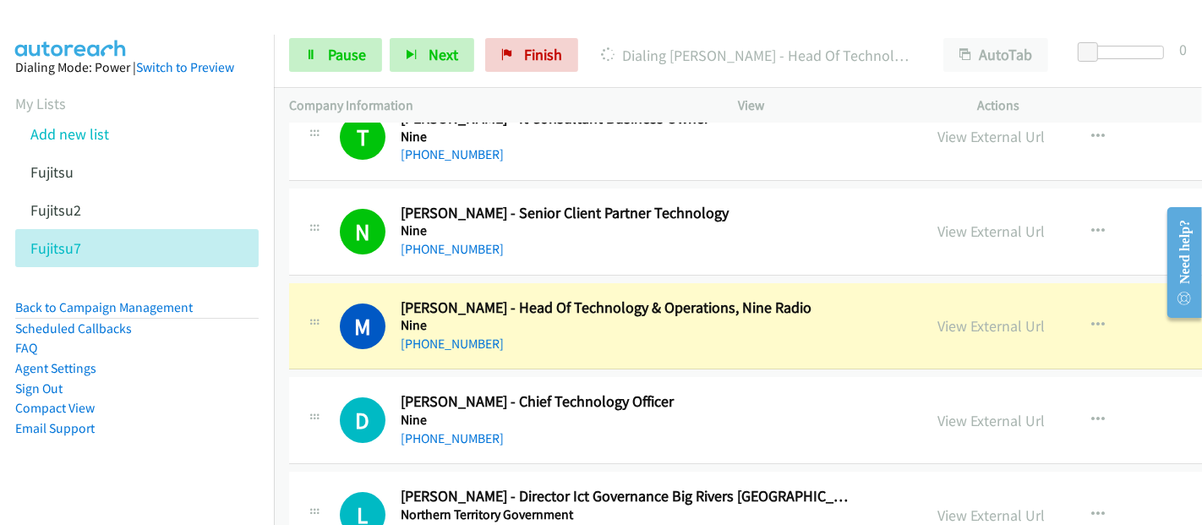
scroll to position [16064, 0]
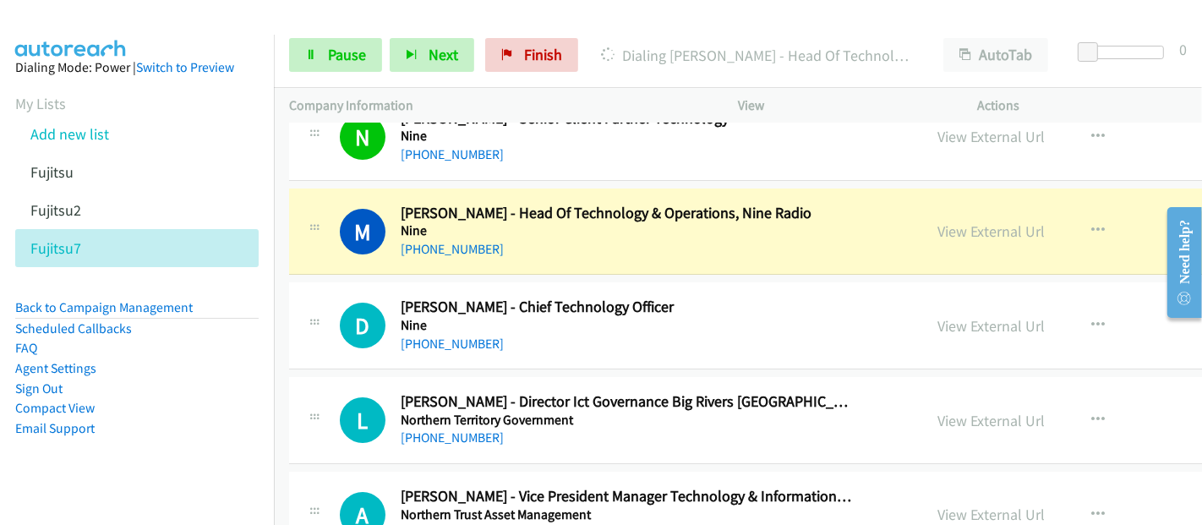
click at [548, 239] on div "+61 2 9134 0000" at bounding box center [627, 249] width 453 height 20
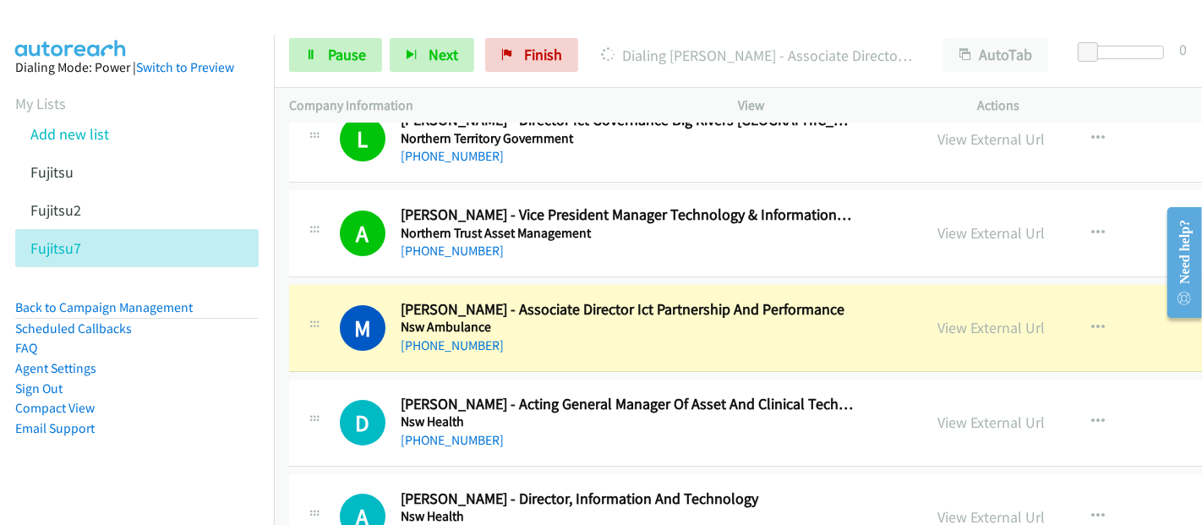
scroll to position [16439, 0]
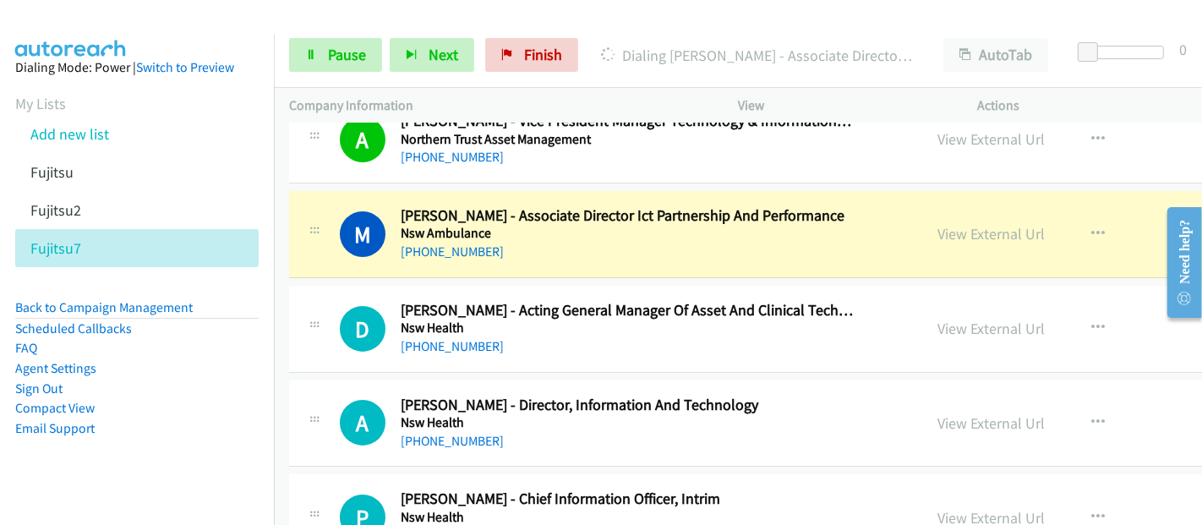
click at [545, 242] on div "+61 438 829 974" at bounding box center [627, 252] width 453 height 20
click at [938, 224] on link "View External Url" at bounding box center [991, 233] width 107 height 19
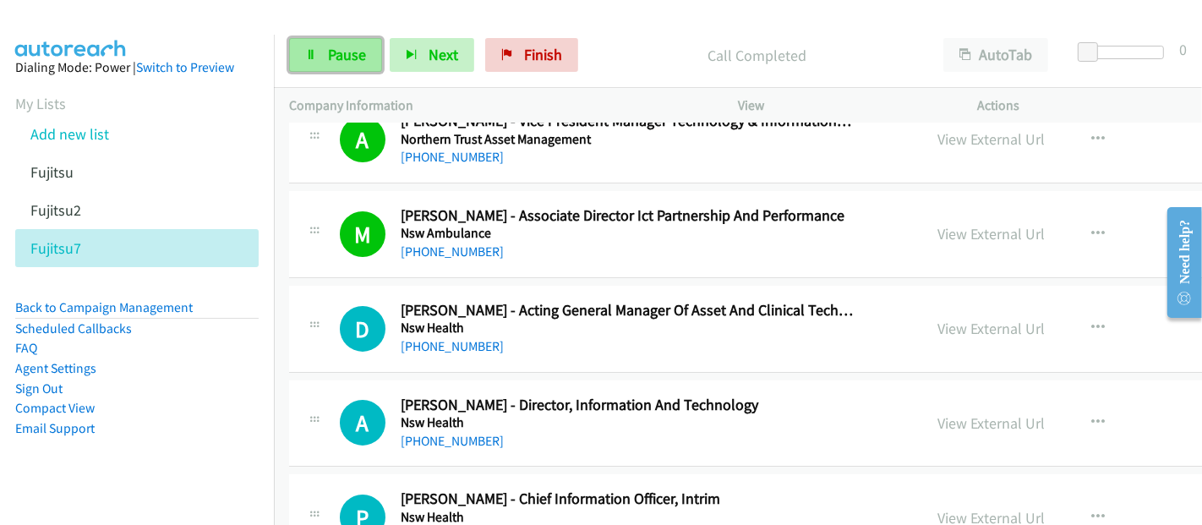
click at [335, 52] on span "Pause" at bounding box center [347, 54] width 38 height 19
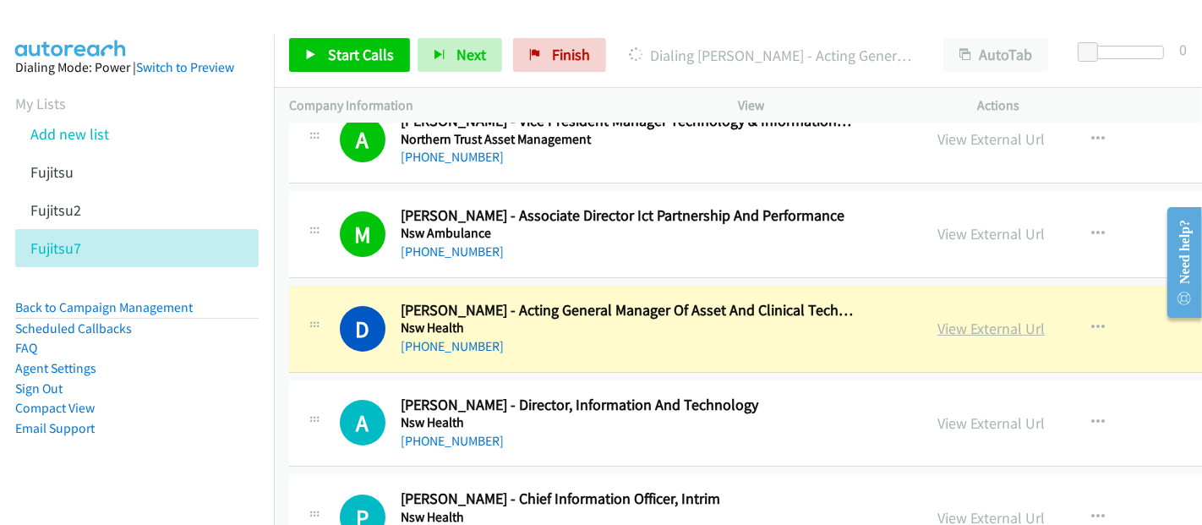
click at [943, 319] on link "View External Url" at bounding box center [991, 328] width 107 height 19
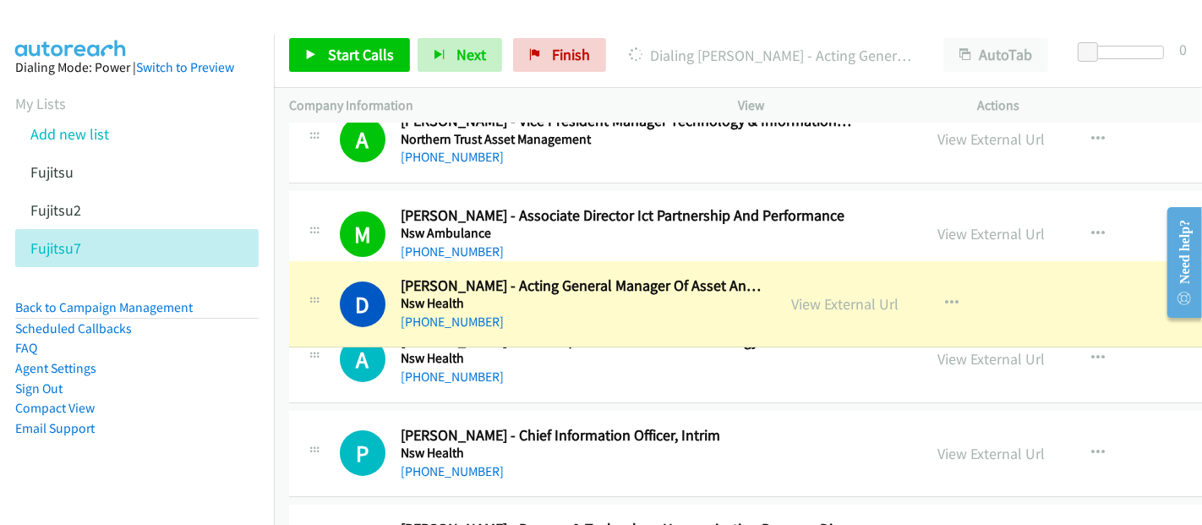
drag, startPoint x: 493, startPoint y: 258, endPoint x: 805, endPoint y: 277, distance: 312.6
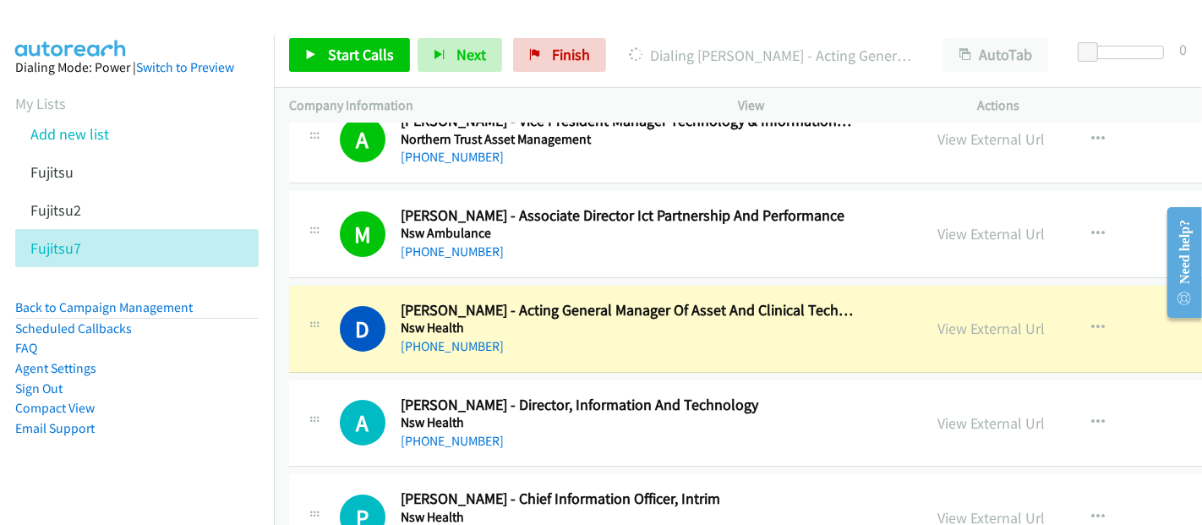
click at [698, 320] on h5 "Nsw Health" at bounding box center [627, 328] width 453 height 17
click at [938, 319] on link "View External Url" at bounding box center [991, 328] width 107 height 19
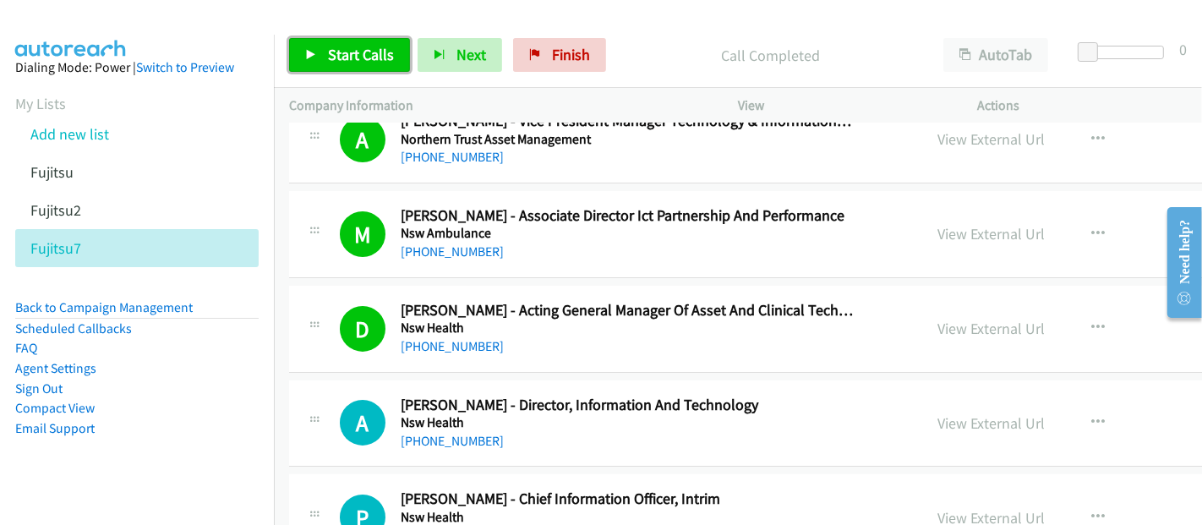
click at [373, 58] on span "Start Calls" at bounding box center [361, 54] width 66 height 19
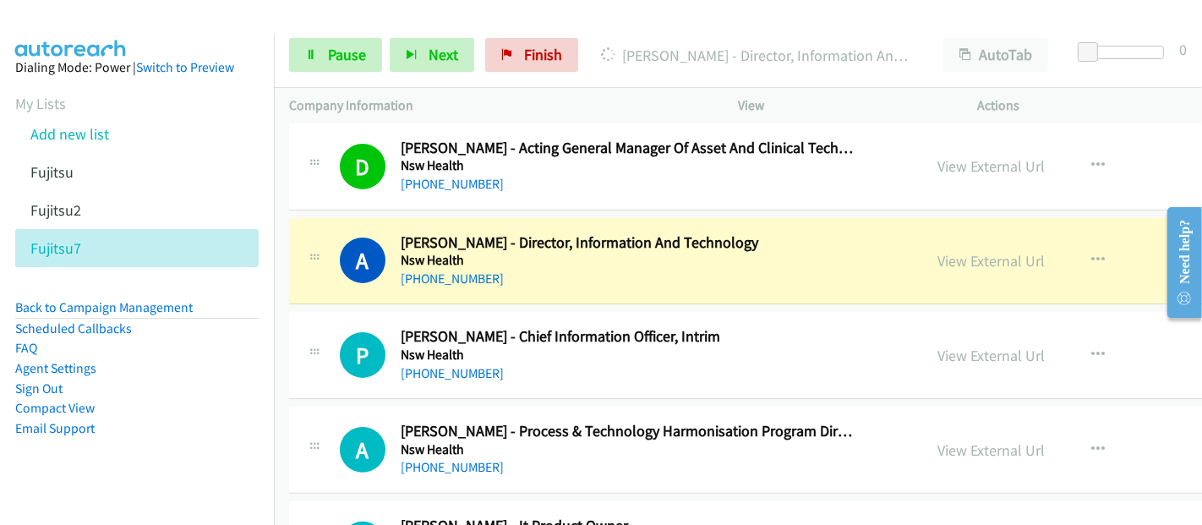
scroll to position [16627, 0]
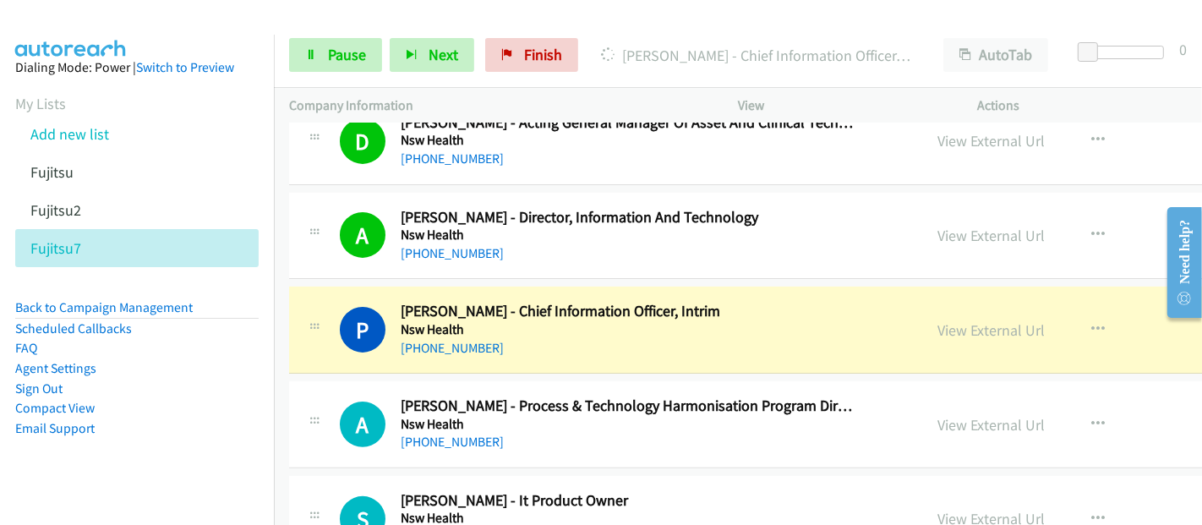
click at [515, 338] on div "[PHONE_NUMBER]" at bounding box center [627, 348] width 453 height 20
click at [949, 320] on link "View External Url" at bounding box center [991, 329] width 107 height 19
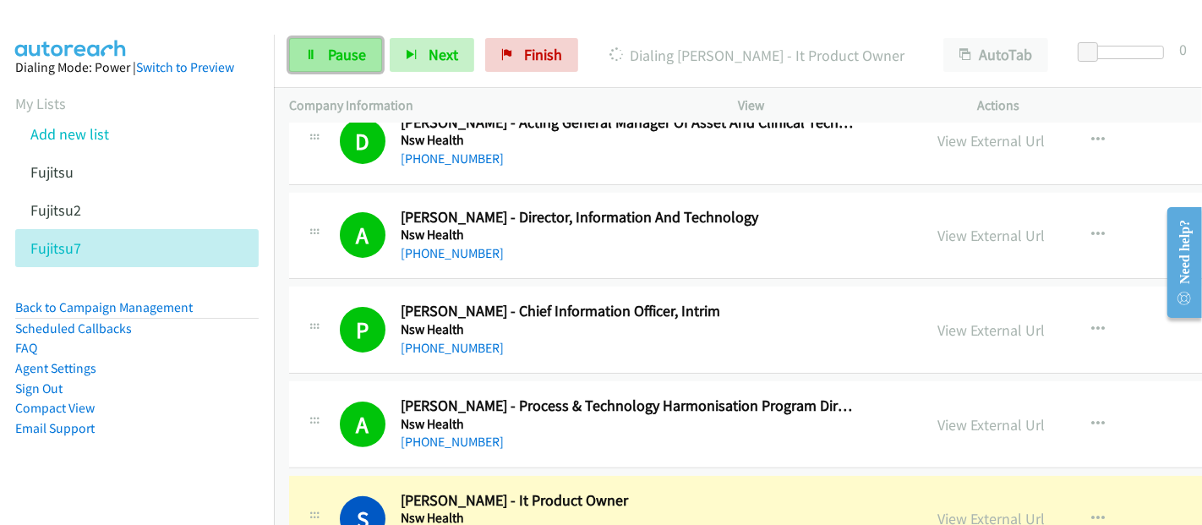
click at [344, 52] on span "Pause" at bounding box center [347, 54] width 38 height 19
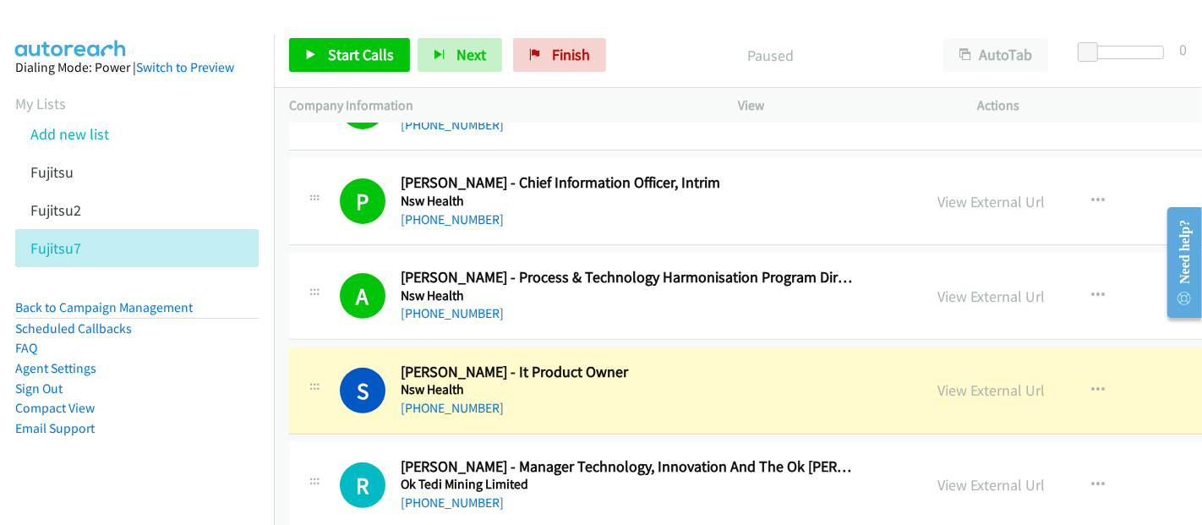
scroll to position [16814, 0]
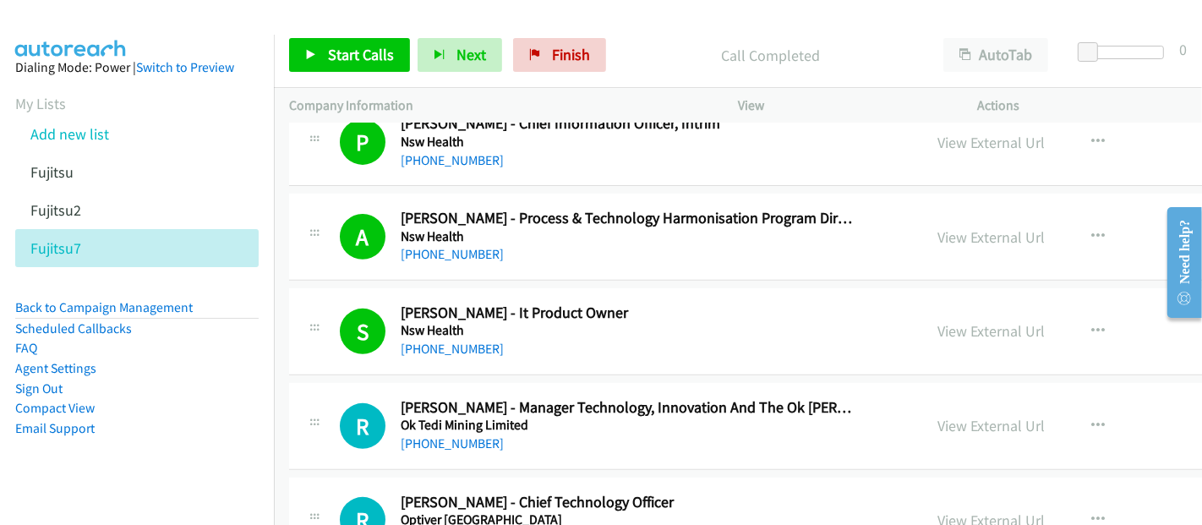
click at [194, 440] on aside "Dialing Mode: Power | Switch to Preview My Lists Add new list Fujitsu Fujitsu2 …" at bounding box center [137, 275] width 274 height 480
click at [563, 52] on span "Finish" at bounding box center [571, 54] width 38 height 19
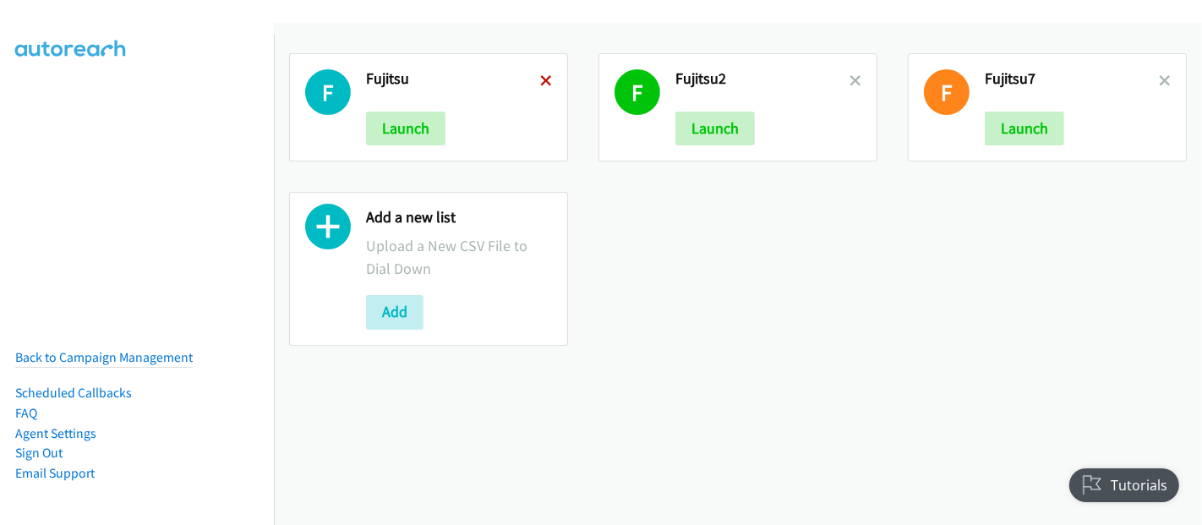
click at [541, 76] on icon at bounding box center [546, 82] width 12 height 12
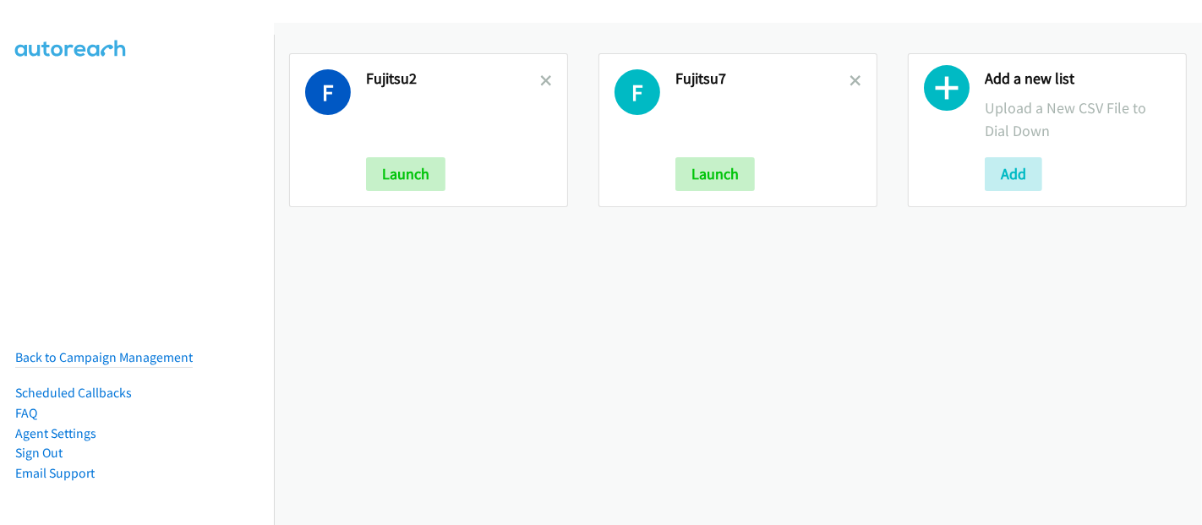
click at [541, 76] on icon at bounding box center [546, 82] width 12 height 12
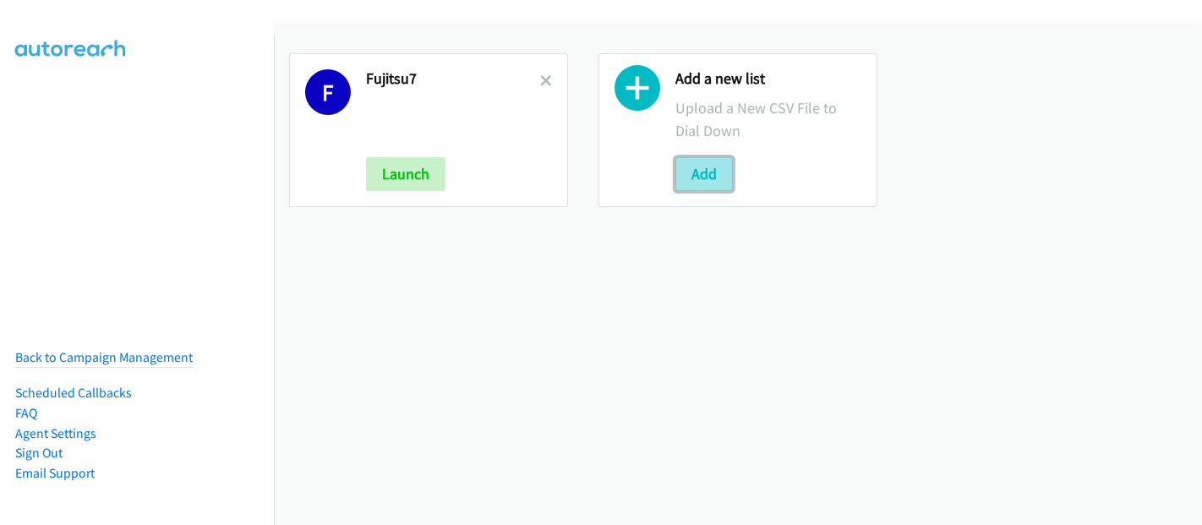
click at [714, 182] on button "Add" at bounding box center [704, 174] width 57 height 34
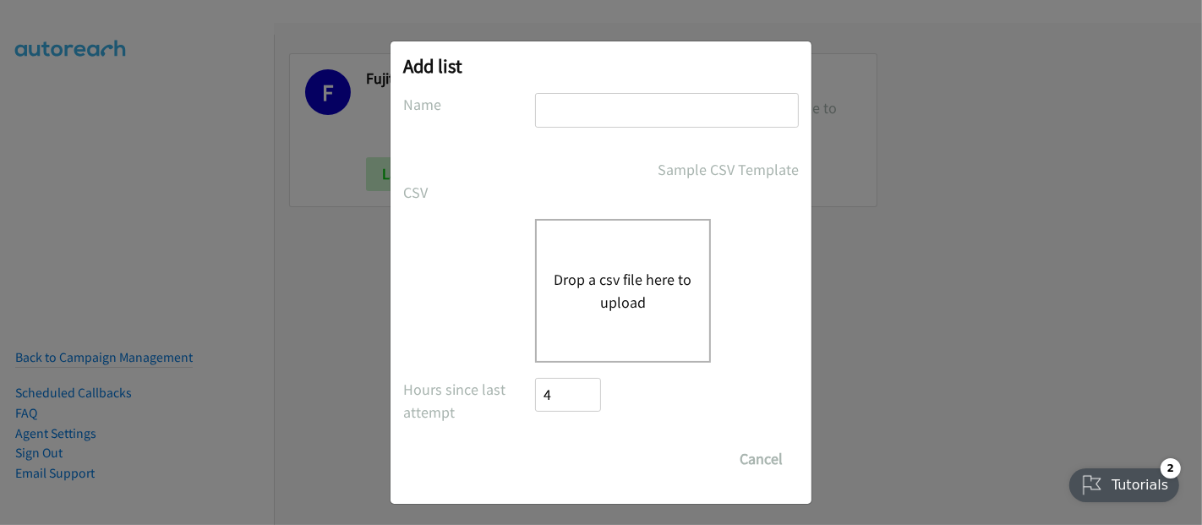
click at [583, 290] on button "Drop a csv file here to upload" at bounding box center [623, 291] width 139 height 46
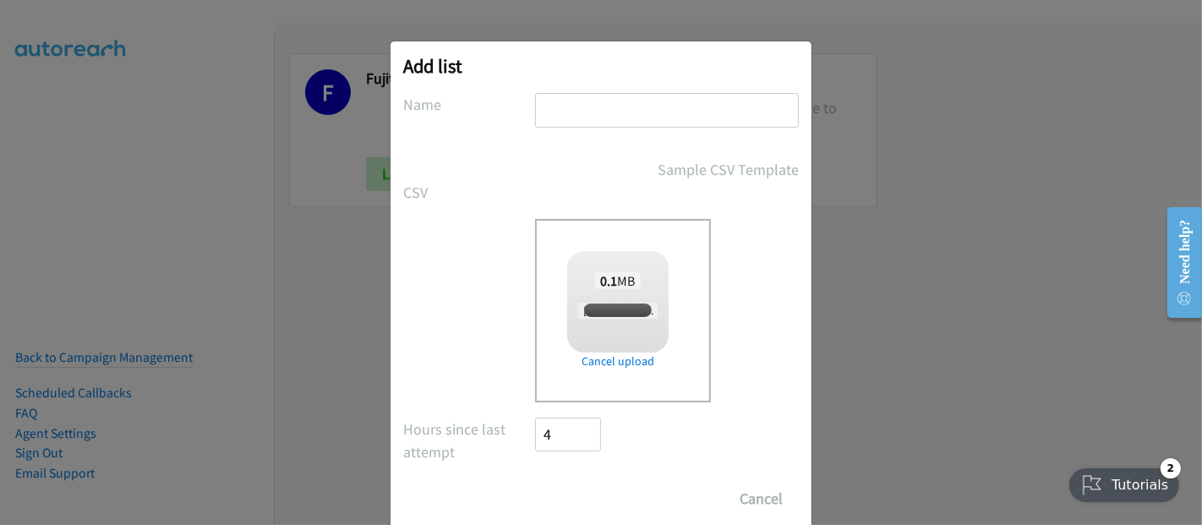
checkbox input "true"
click at [615, 107] on input "text" at bounding box center [667, 110] width 264 height 35
type input "Fujitsu"
click at [579, 496] on input "Save List" at bounding box center [579, 499] width 89 height 34
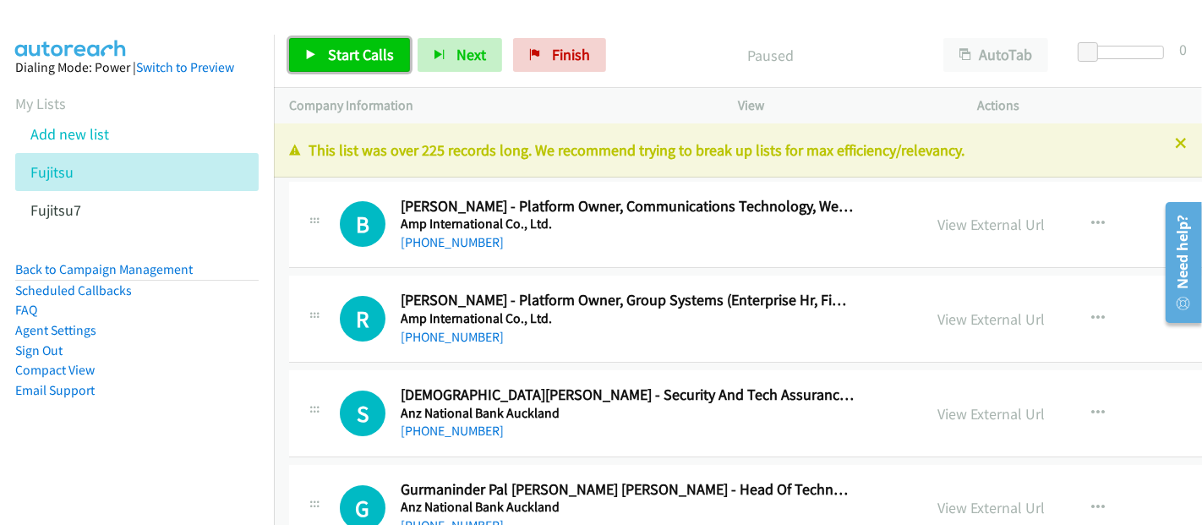
click at [370, 47] on span "Start Calls" at bounding box center [361, 54] width 66 height 19
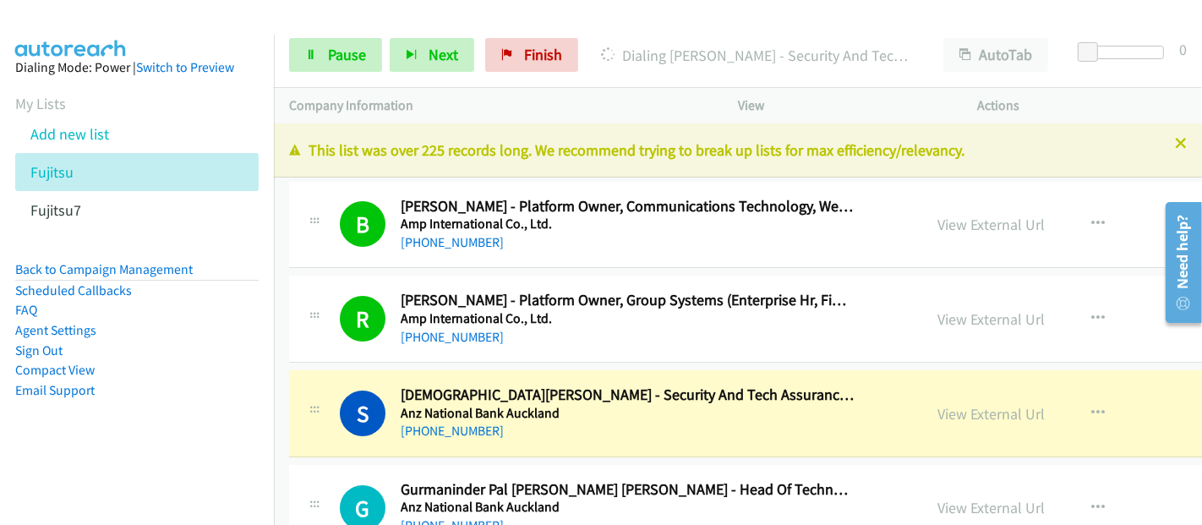
click at [546, 424] on div "[PHONE_NUMBER]" at bounding box center [627, 431] width 453 height 20
click at [938, 407] on link "View External Url" at bounding box center [991, 413] width 107 height 19
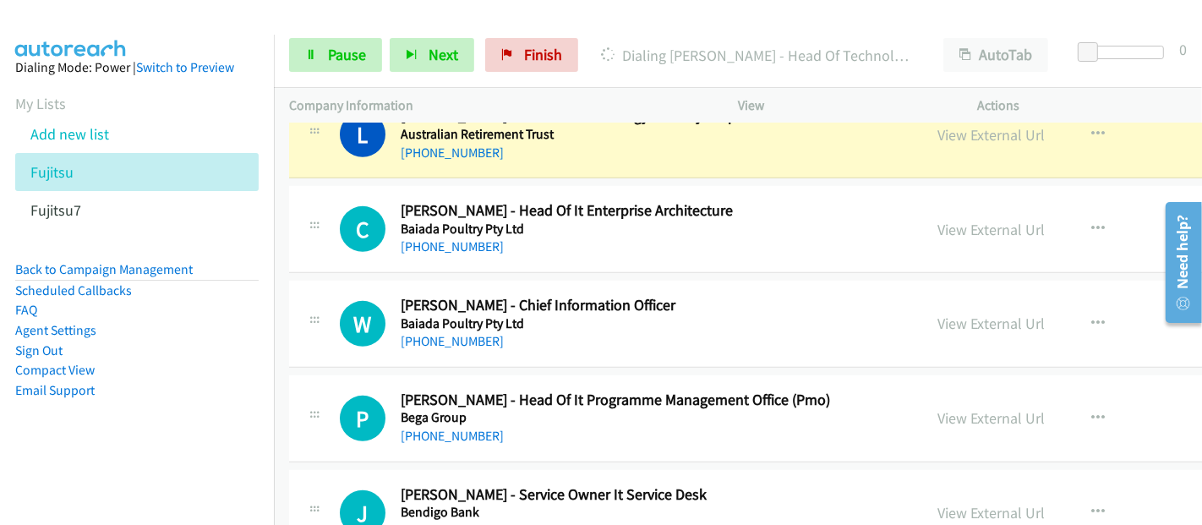
scroll to position [563, 0]
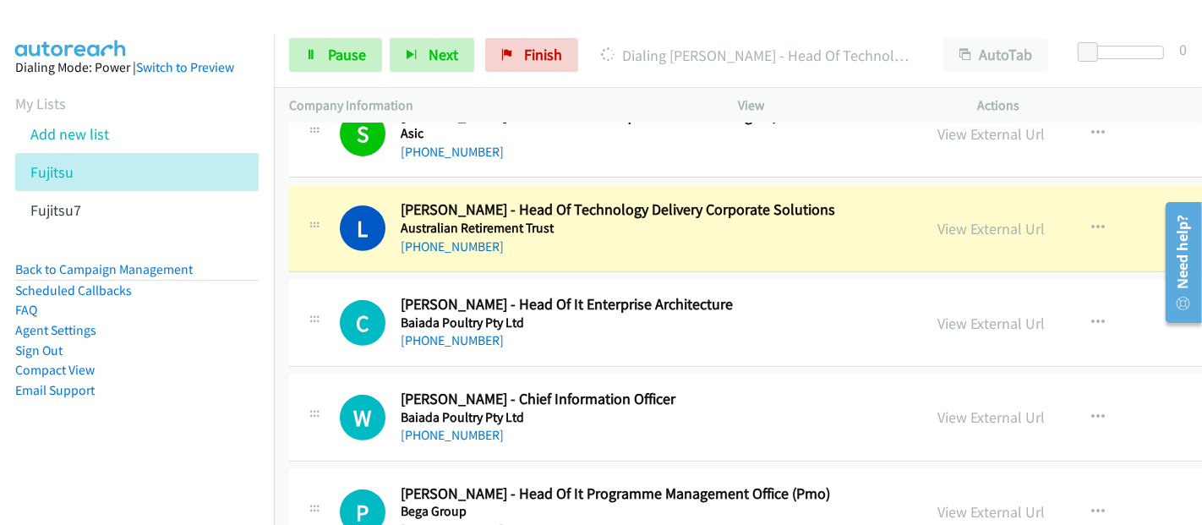
click at [565, 254] on div "L Callback Scheduled [PERSON_NAME] - Head Of Technology Delivery Corporate Solu…" at bounding box center [892, 228] width 1206 height 87
click at [938, 223] on link "View External Url" at bounding box center [991, 228] width 107 height 19
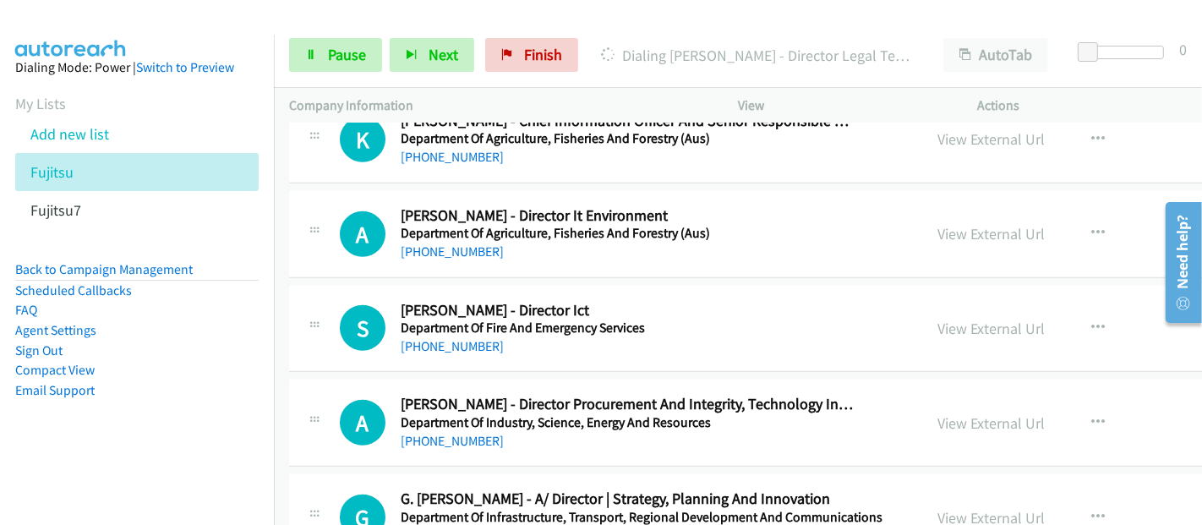
scroll to position [1221, 0]
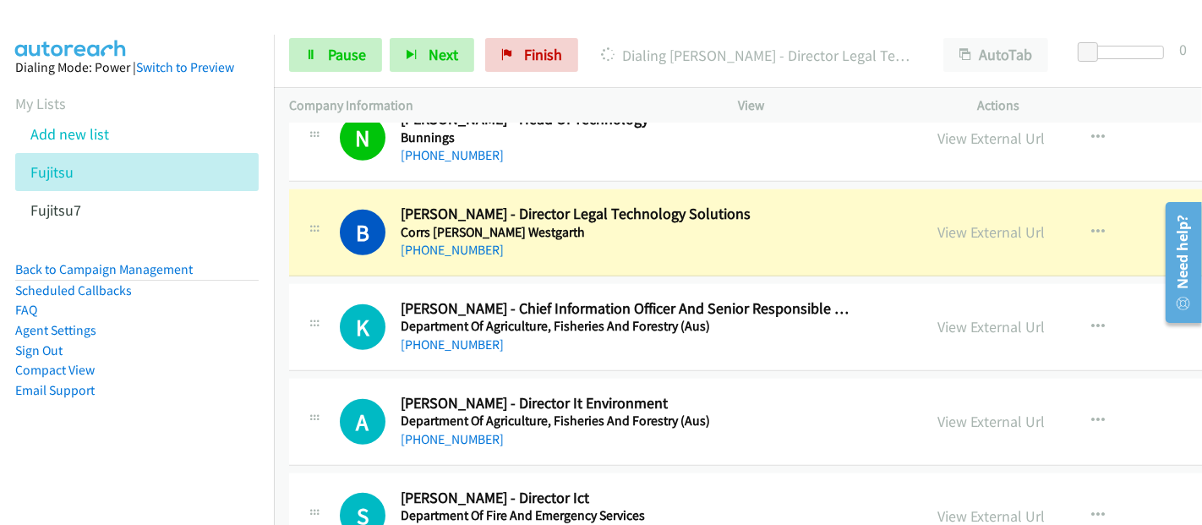
drag, startPoint x: 572, startPoint y: 229, endPoint x: 585, endPoint y: 233, distance: 13.1
click at [572, 229] on h5 "Corrs [PERSON_NAME] Westgarth" at bounding box center [627, 232] width 453 height 17
click at [938, 230] on link "View External Url" at bounding box center [991, 231] width 107 height 19
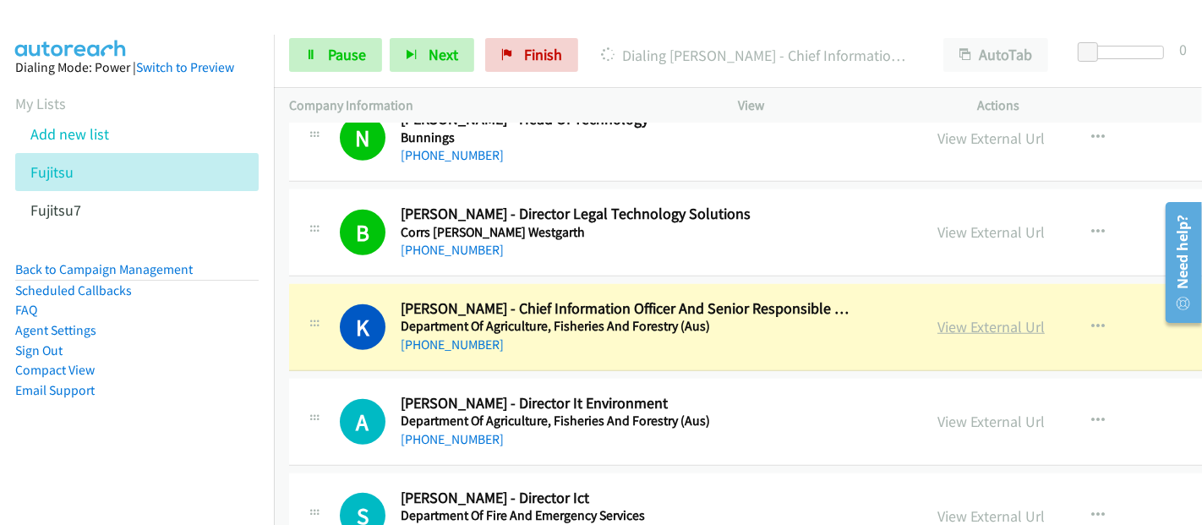
click at [938, 320] on link "View External Url" at bounding box center [991, 326] width 107 height 19
click at [359, 52] on span "Pause" at bounding box center [347, 54] width 38 height 19
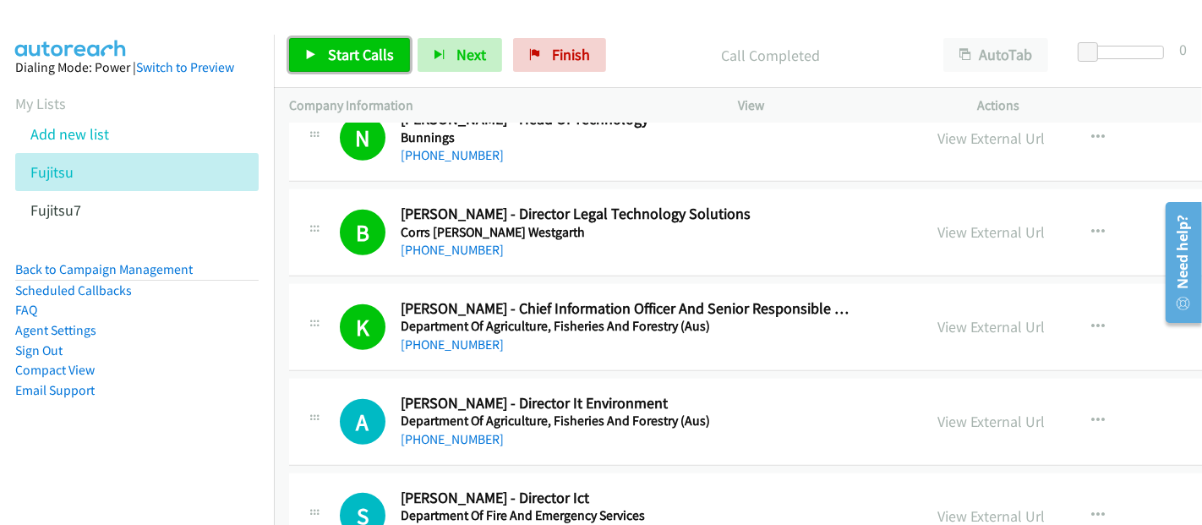
click at [322, 50] on link "Start Calls" at bounding box center [349, 55] width 121 height 34
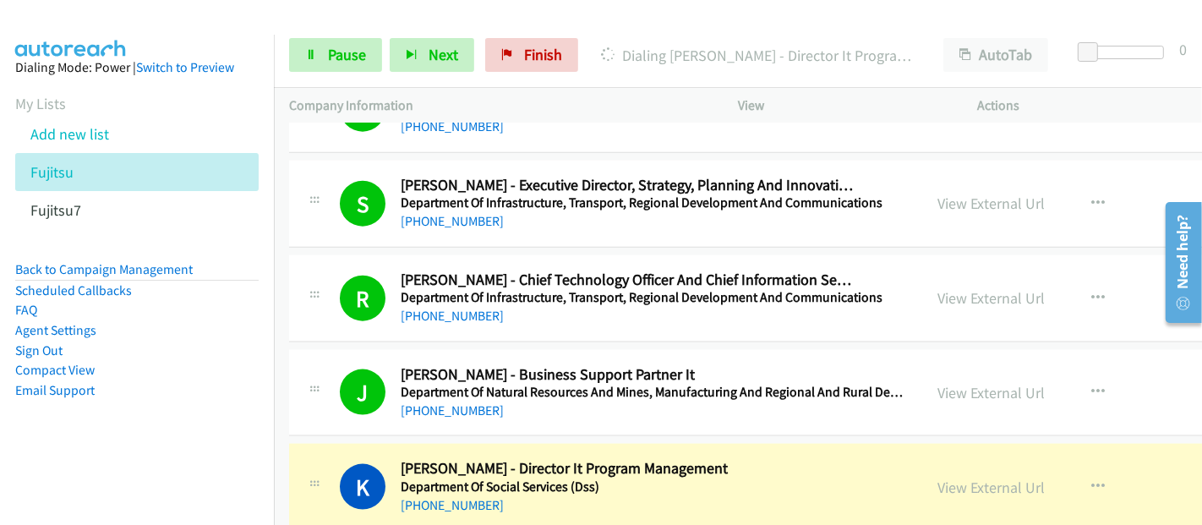
scroll to position [1972, 0]
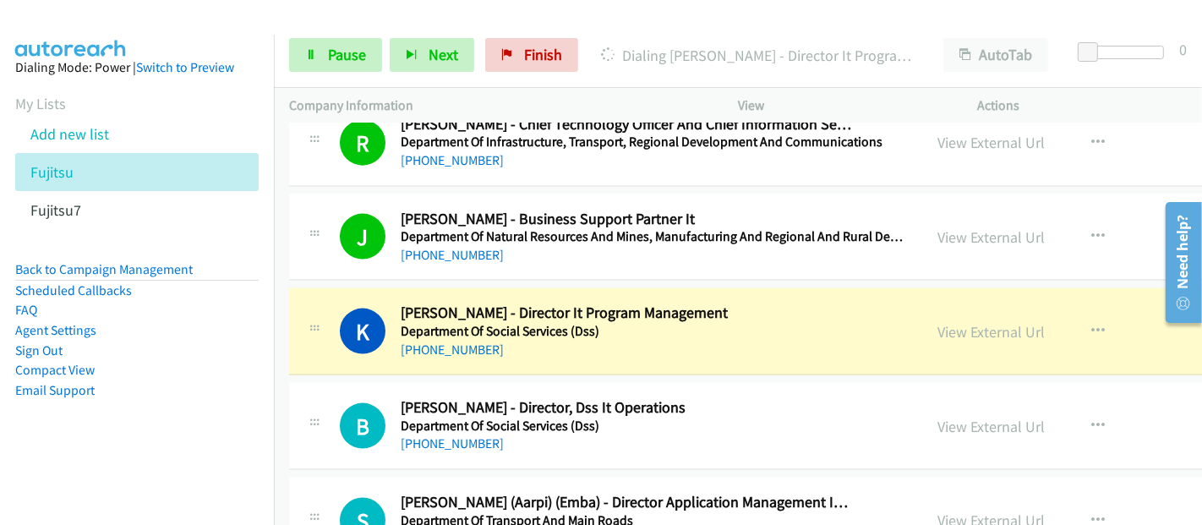
drag, startPoint x: 529, startPoint y: 353, endPoint x: 592, endPoint y: 348, distance: 62.8
click at [529, 353] on div "K Callback Scheduled [PERSON_NAME] - Director It Program Management Department …" at bounding box center [892, 331] width 1206 height 87
click at [938, 330] on link "View External Url" at bounding box center [991, 331] width 107 height 19
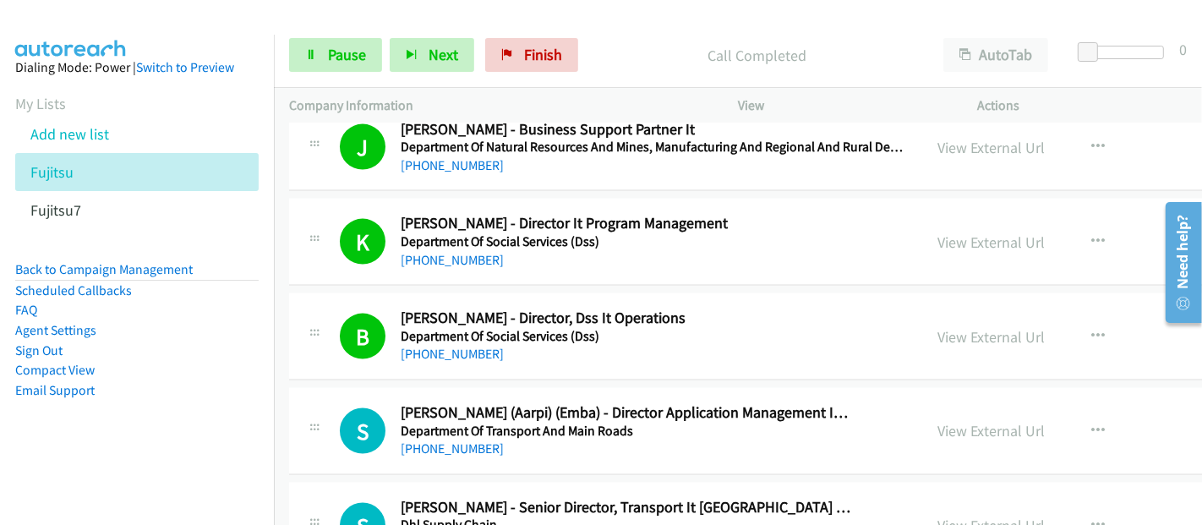
scroll to position [2160, 0]
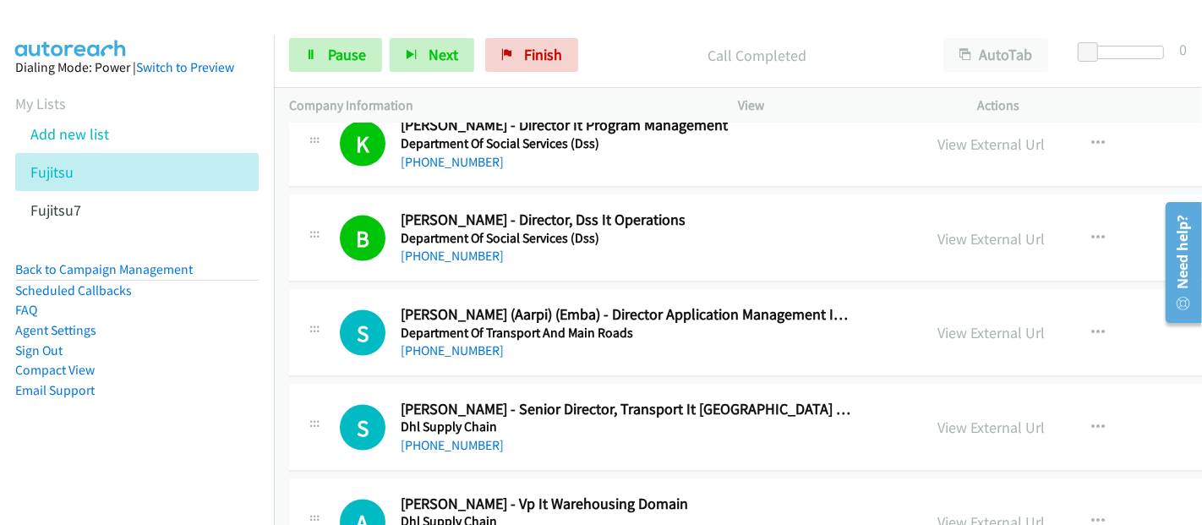
drag, startPoint x: 523, startPoint y: 254, endPoint x: 489, endPoint y: 159, distance: 101.6
click at [523, 254] on div "[PHONE_NUMBER]" at bounding box center [627, 256] width 453 height 20
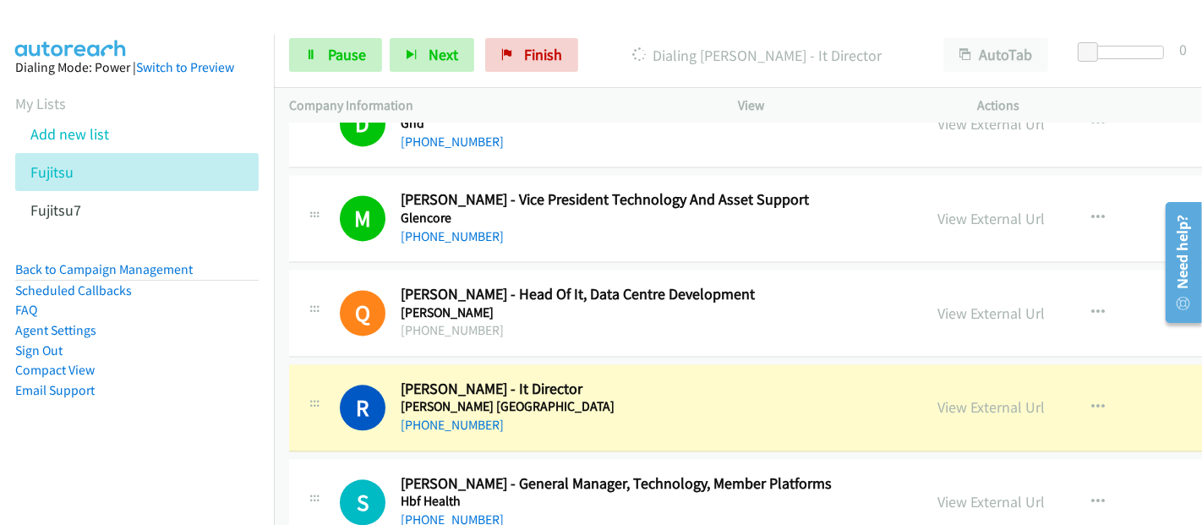
scroll to position [3099, 0]
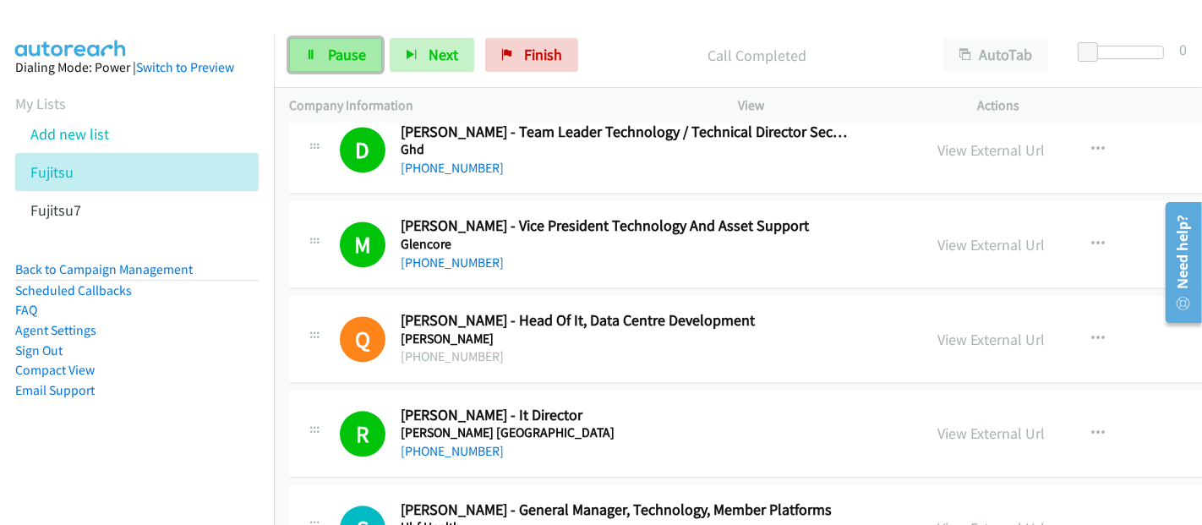
click at [328, 45] on span "Pause" at bounding box center [347, 54] width 38 height 19
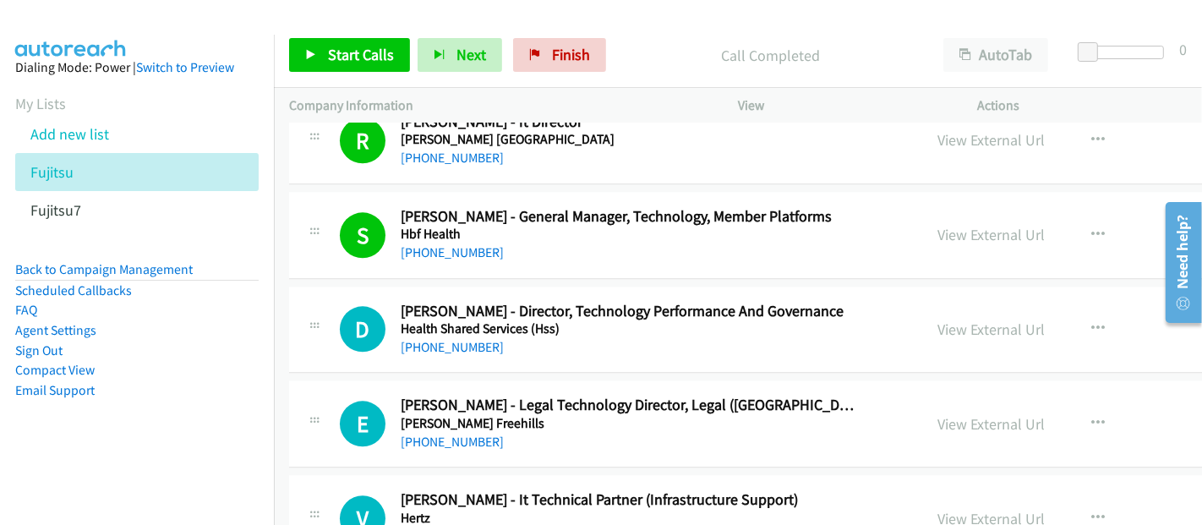
scroll to position [3287, 0]
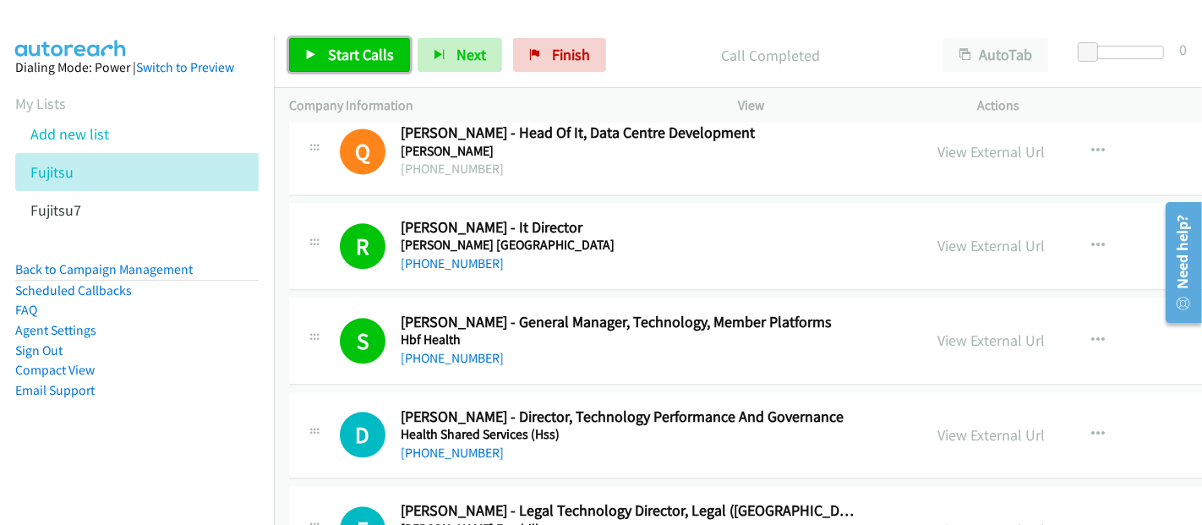
click at [323, 61] on link "Start Calls" at bounding box center [349, 55] width 121 height 34
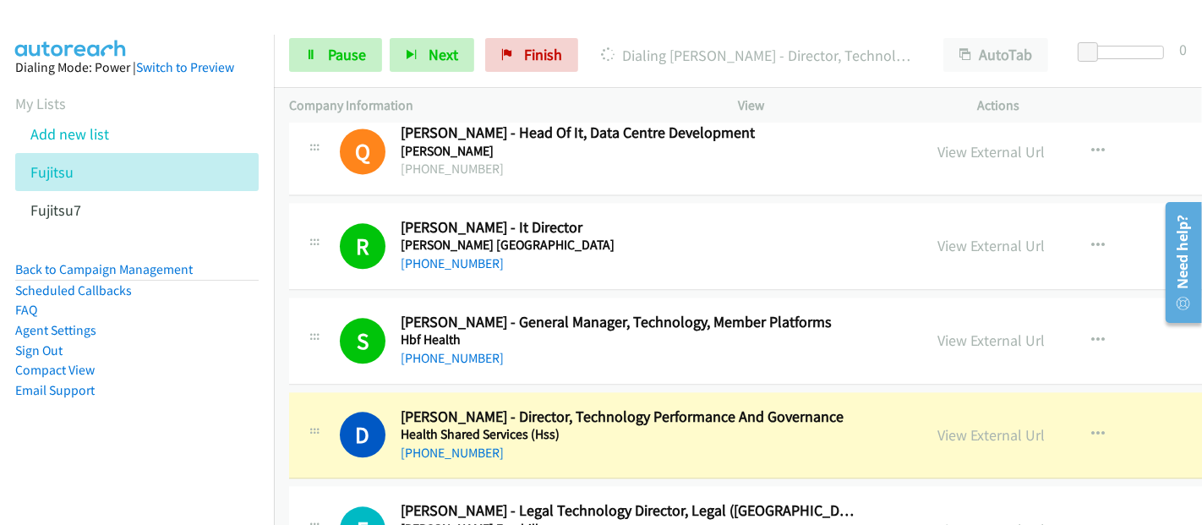
click at [143, 451] on aside "Dialing Mode: Power | Switch to Preview My Lists Add new list Fujitsu Fujitsu7 …" at bounding box center [137, 256] width 274 height 442
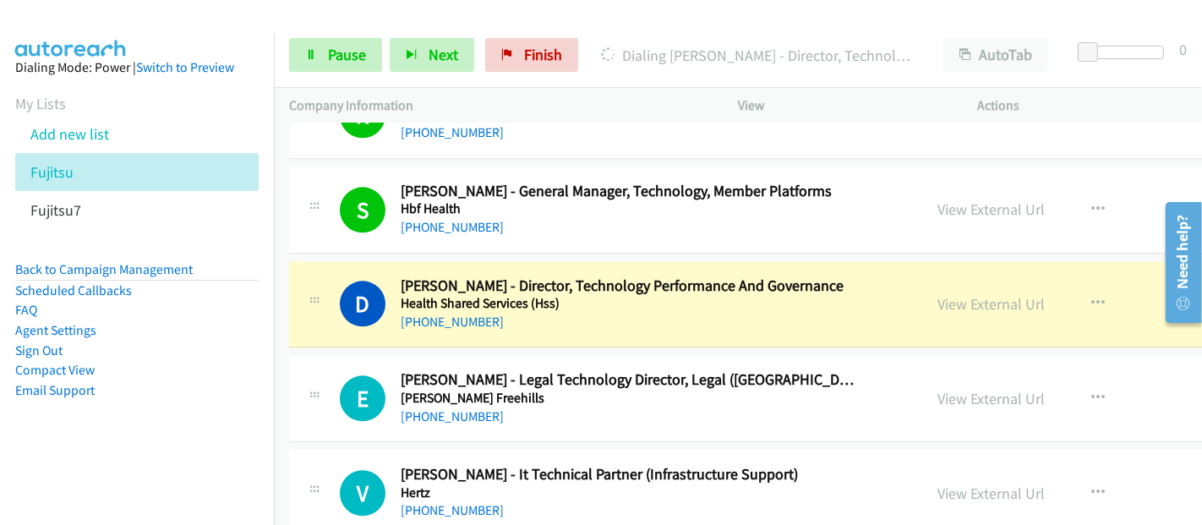
scroll to position [3476, 0]
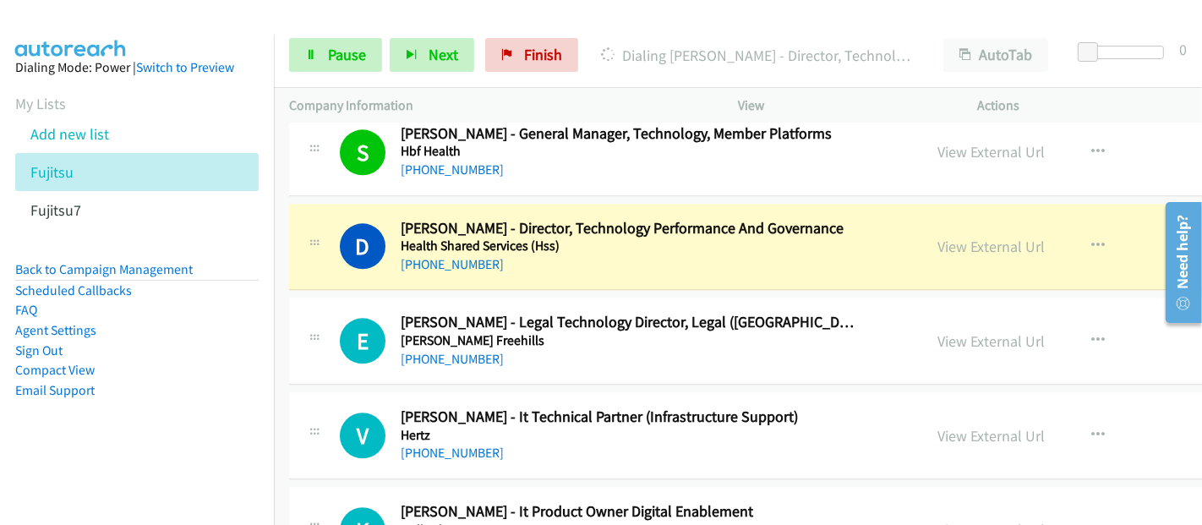
click at [132, 442] on aside "Dialing Mode: Power | Switch to Preview My Lists Add new list Fujitsu Fujitsu7 …" at bounding box center [137, 256] width 274 height 442
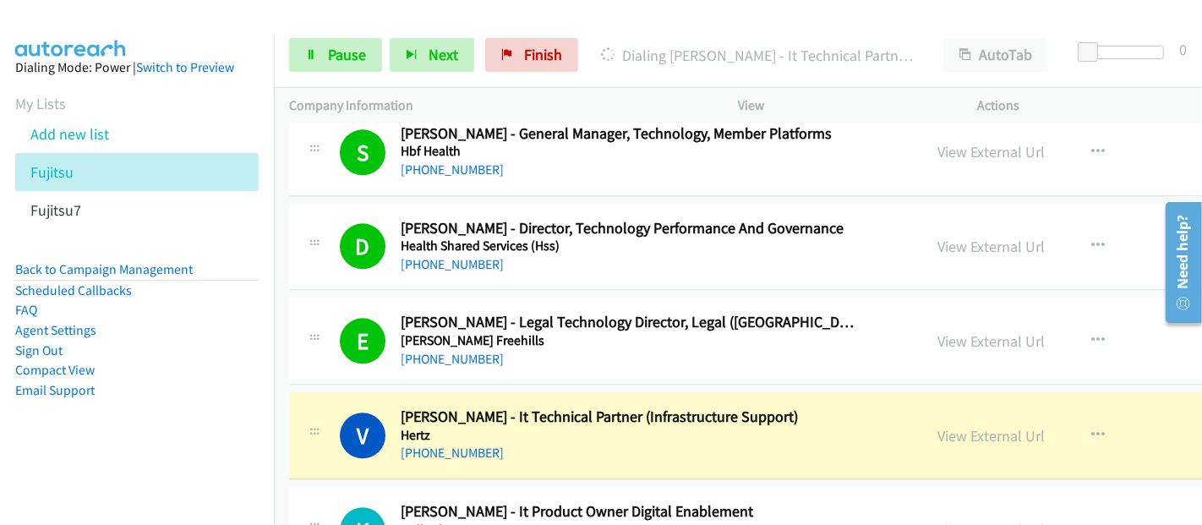
click at [528, 431] on h5 "Hertz" at bounding box center [627, 435] width 453 height 17
click at [938, 429] on link "View External Url" at bounding box center [991, 435] width 107 height 19
click at [347, 59] on span "Pause" at bounding box center [347, 54] width 38 height 19
